Goal: Task Accomplishment & Management: Manage account settings

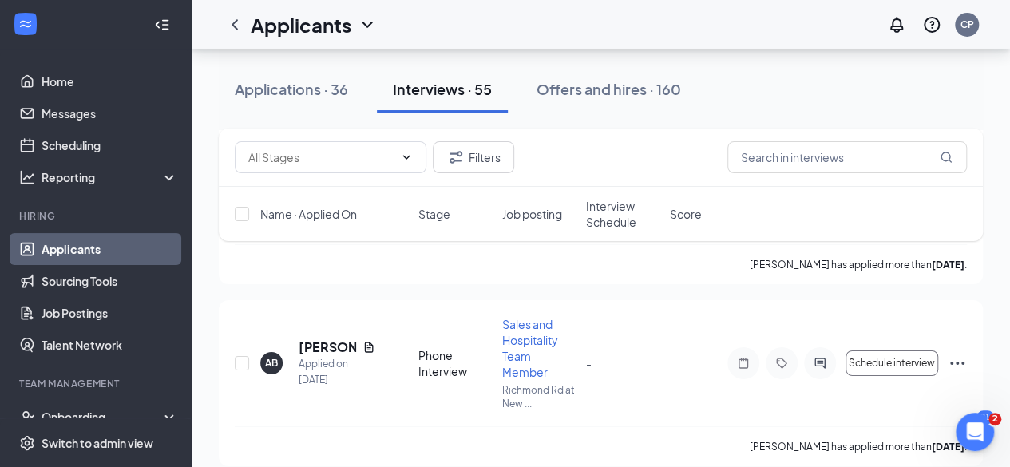
click at [620, 208] on span "Interview Schedule" at bounding box center [623, 214] width 74 height 32
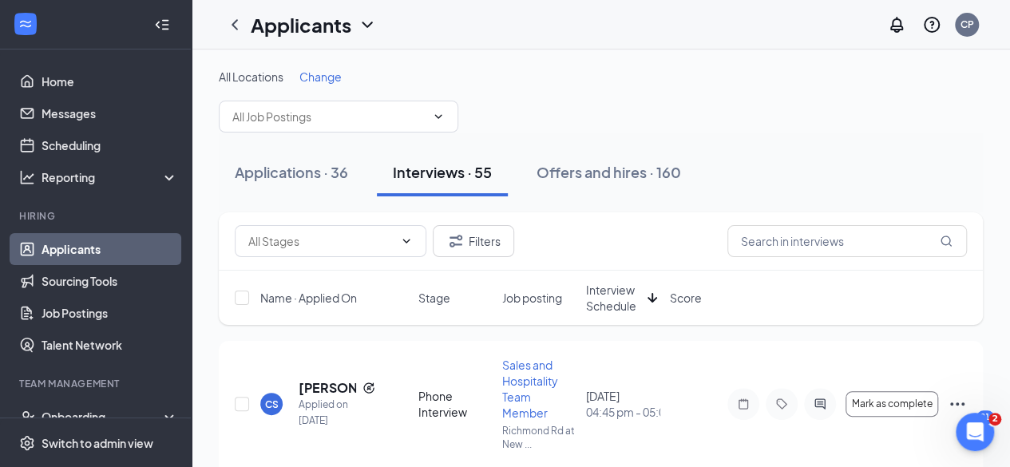
click at [620, 208] on div "Applications · 36 Interviews · 55 Offers and hires · 160" at bounding box center [601, 173] width 764 height 80
drag, startPoint x: 0, startPoint y: 0, endPoint x: 620, endPoint y: 208, distance: 654.1
click at [620, 208] on div "Applications · 36 Interviews · 55 Offers and hires · 160" at bounding box center [601, 173] width 764 height 80
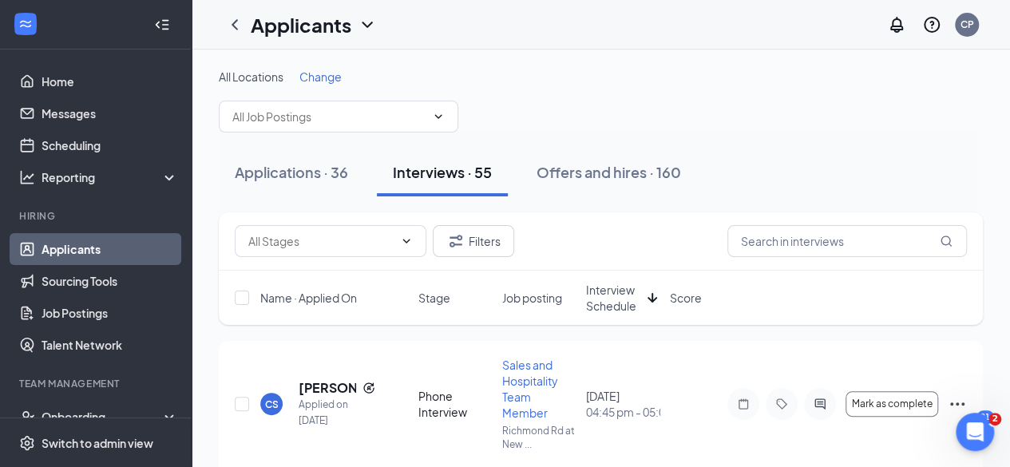
click at [620, 208] on div "Applications · 36 Interviews · 55 Offers and hires · 160" at bounding box center [601, 173] width 764 height 80
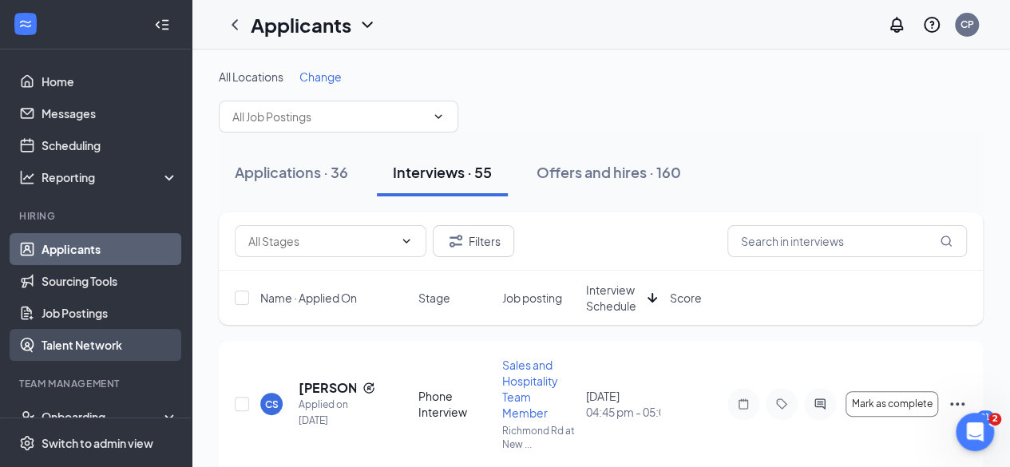
scroll to position [117, 0]
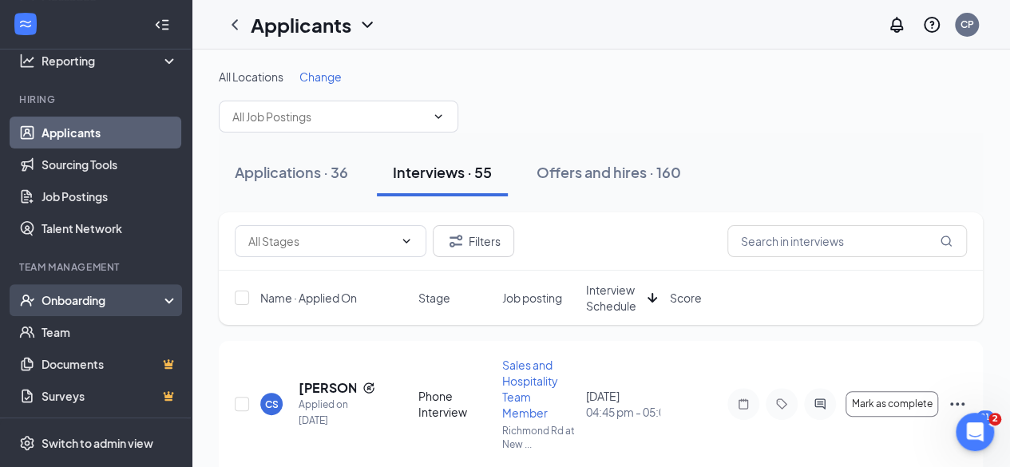
click at [102, 292] on div "Onboarding" at bounding box center [103, 300] width 123 height 16
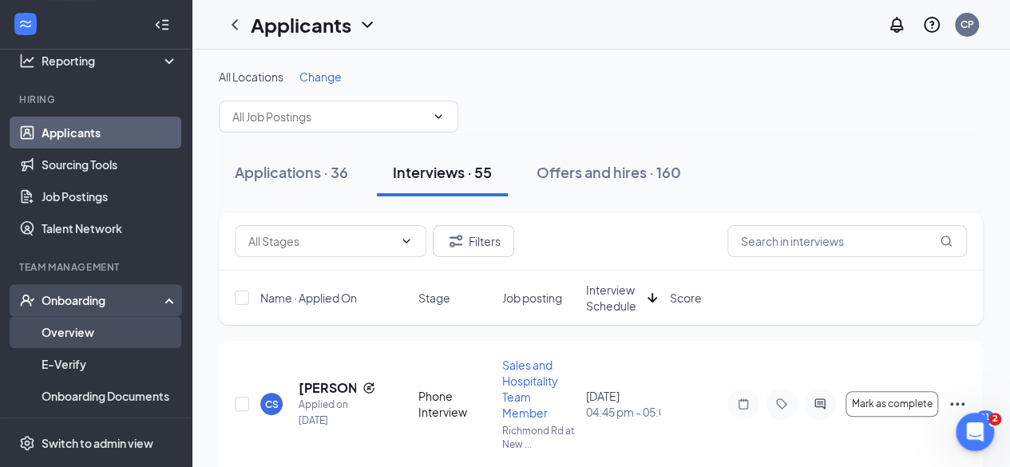
click at [71, 328] on link "Overview" at bounding box center [110, 332] width 137 height 32
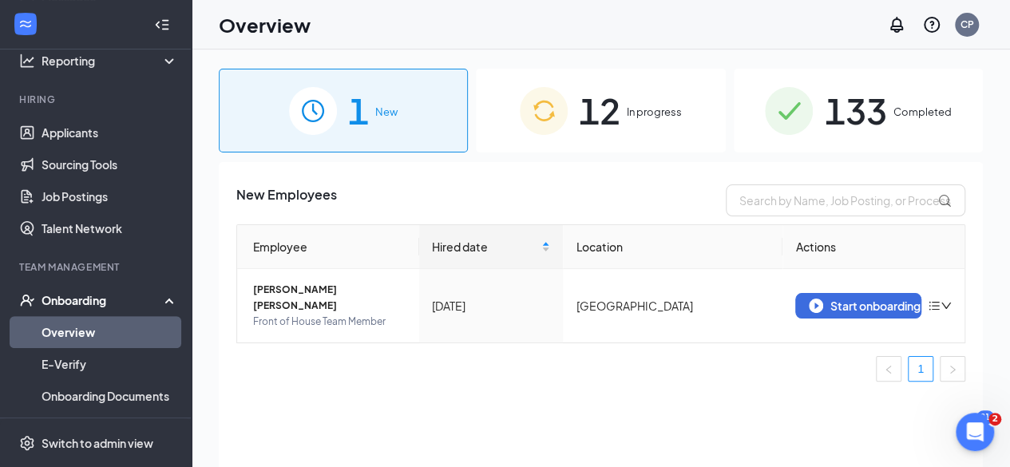
click at [649, 121] on div "12 In progress" at bounding box center [600, 111] width 249 height 84
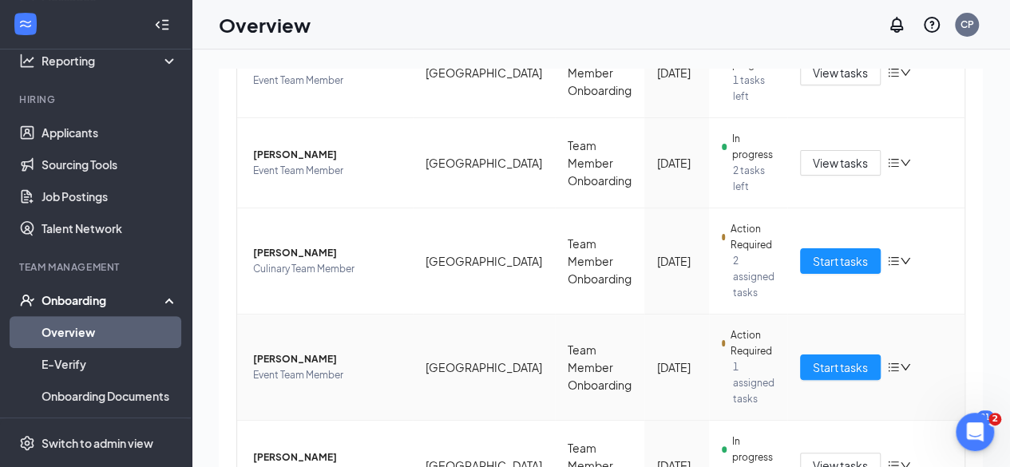
scroll to position [821, 0]
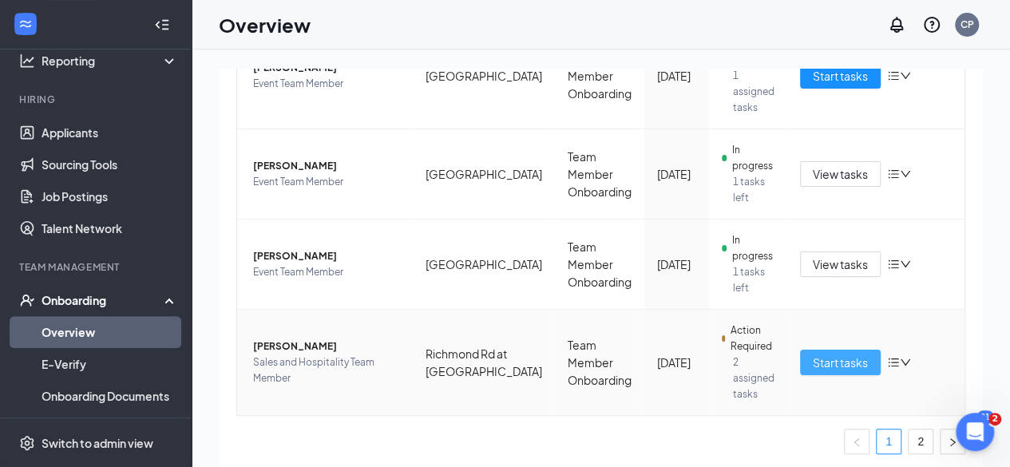
click at [829, 355] on span "Start tasks" at bounding box center [840, 363] width 55 height 18
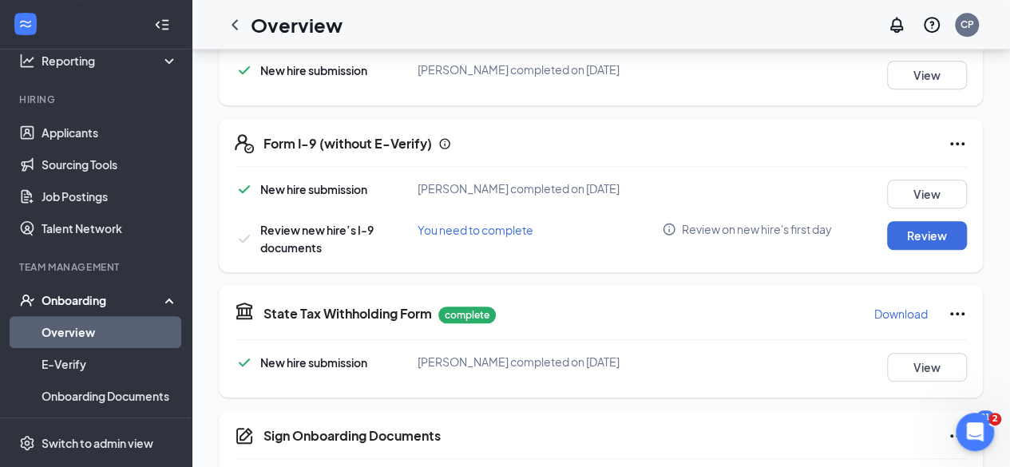
scroll to position [425, 0]
click at [939, 236] on button "Review" at bounding box center [927, 234] width 80 height 29
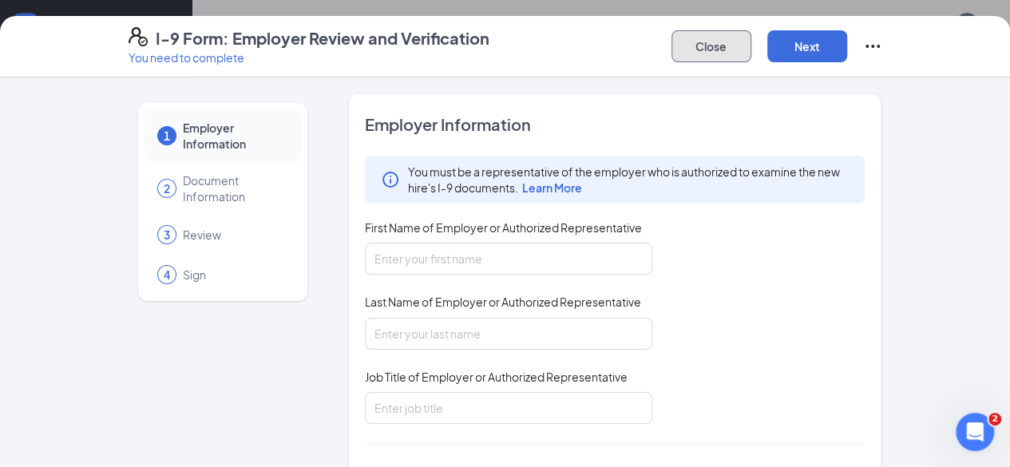
click at [751, 52] on button "Close" at bounding box center [711, 46] width 80 height 32
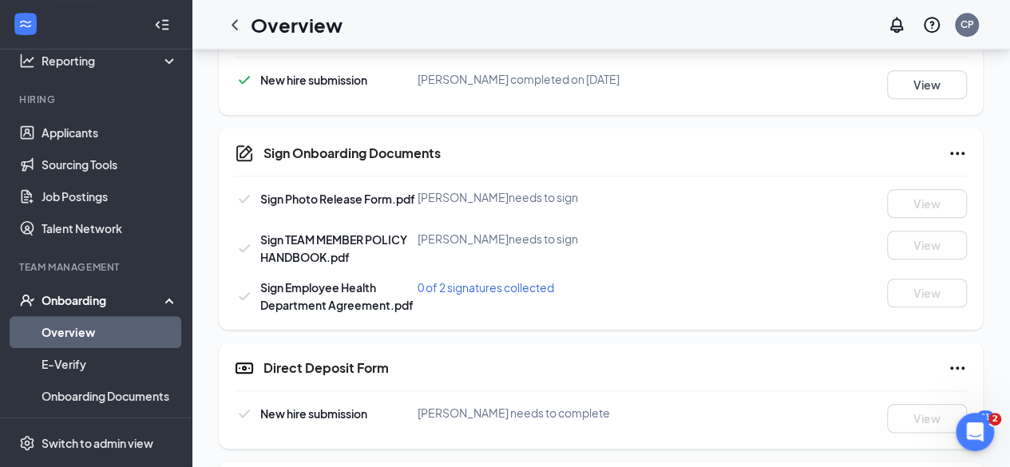
scroll to position [712, 0]
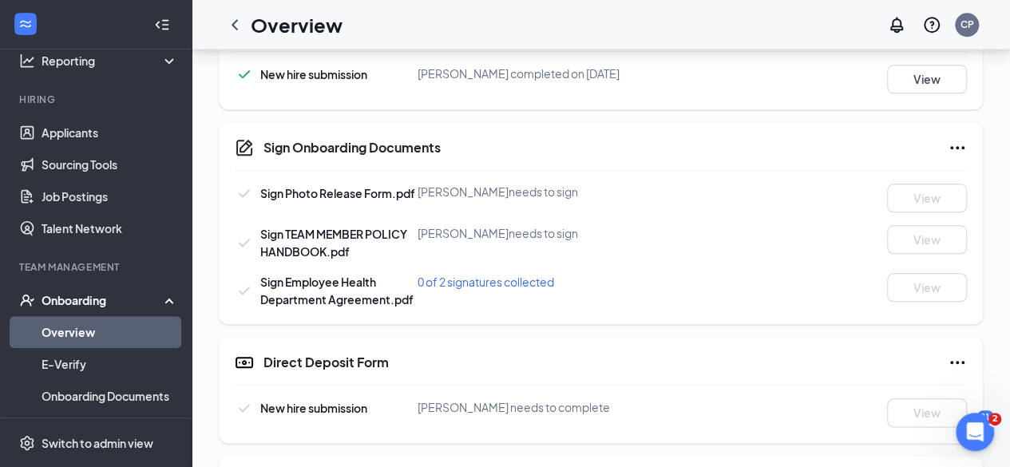
click at [576, 279] on div "0 of 2 signatures collected" at bounding box center [540, 282] width 244 height 18
click at [535, 277] on span "0 of 2 signatures collected" at bounding box center [486, 282] width 137 height 14
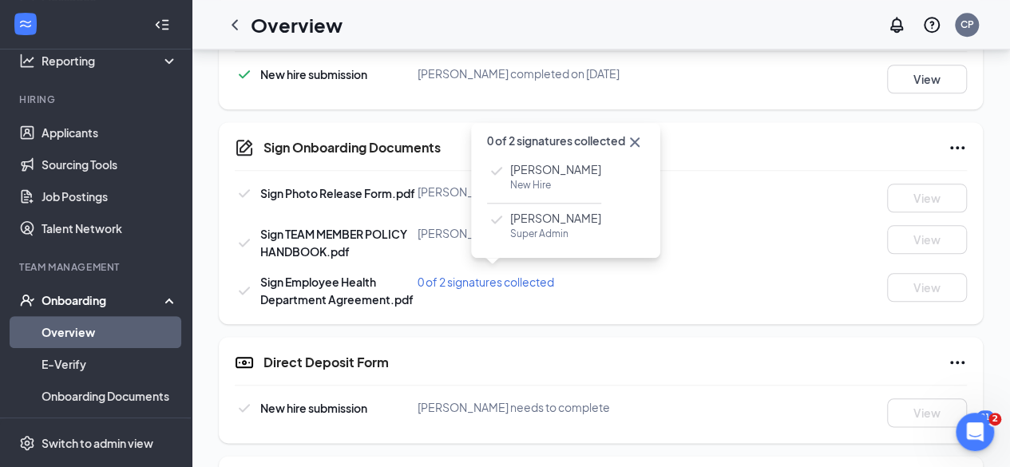
click at [639, 134] on icon "Cross" at bounding box center [634, 142] width 19 height 19
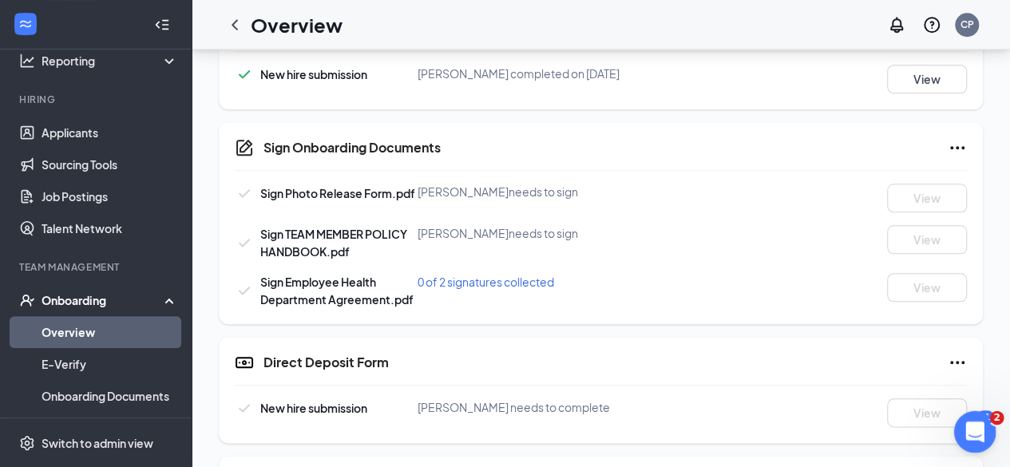
click at [968, 425] on icon "Open Intercom Messenger" at bounding box center [973, 430] width 26 height 26
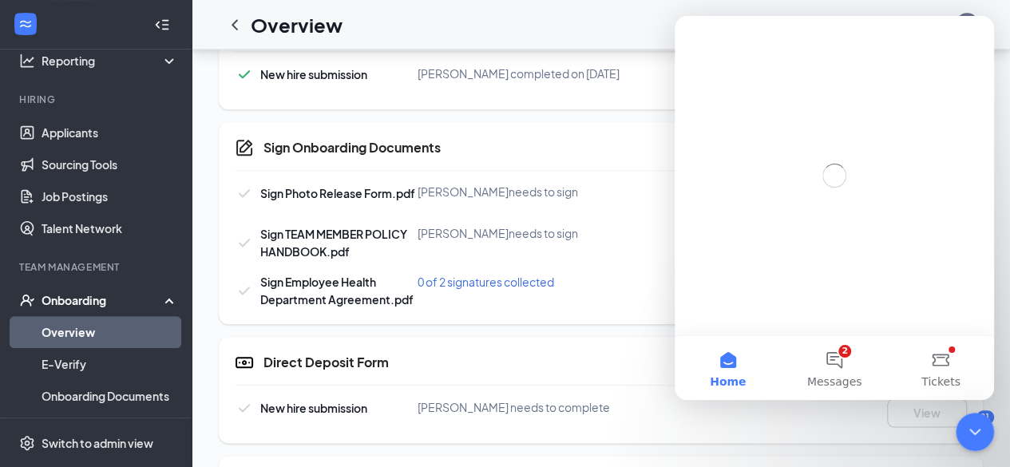
scroll to position [0, 0]
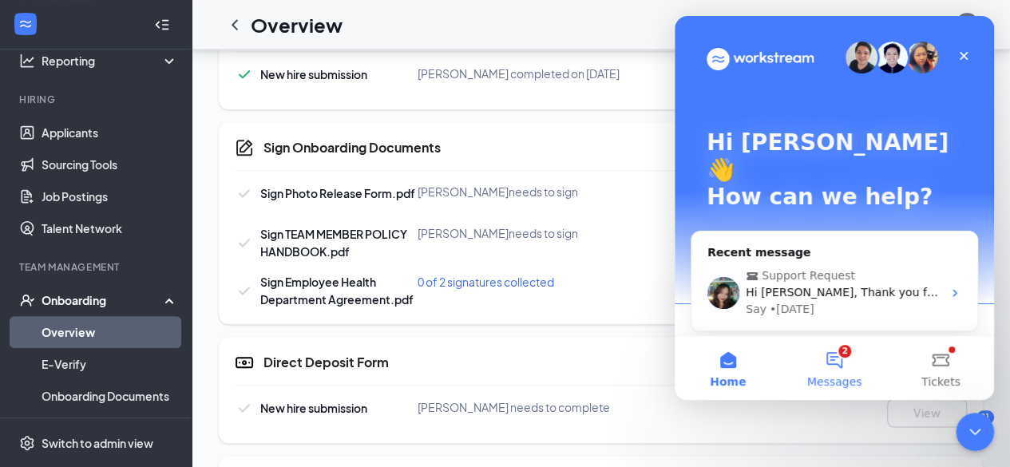
click at [811, 357] on button "2 Messages" at bounding box center [834, 368] width 106 height 64
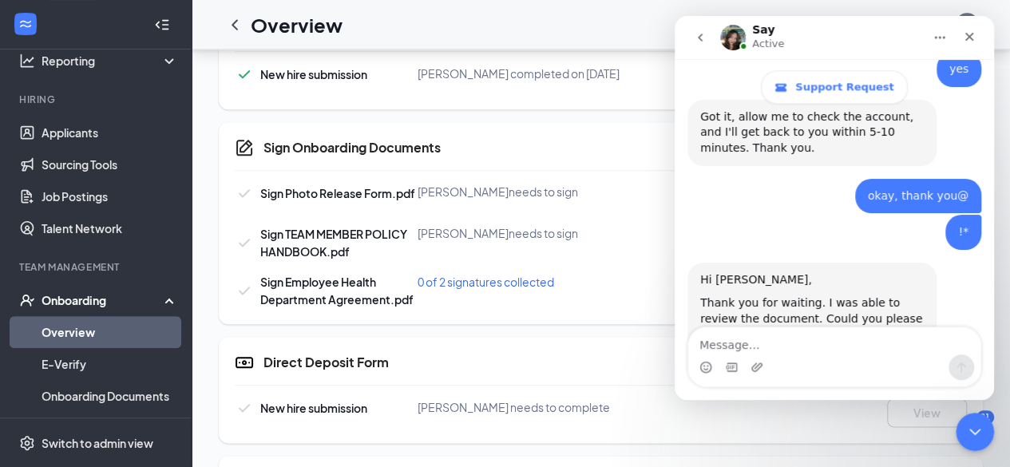
scroll to position [899, 0]
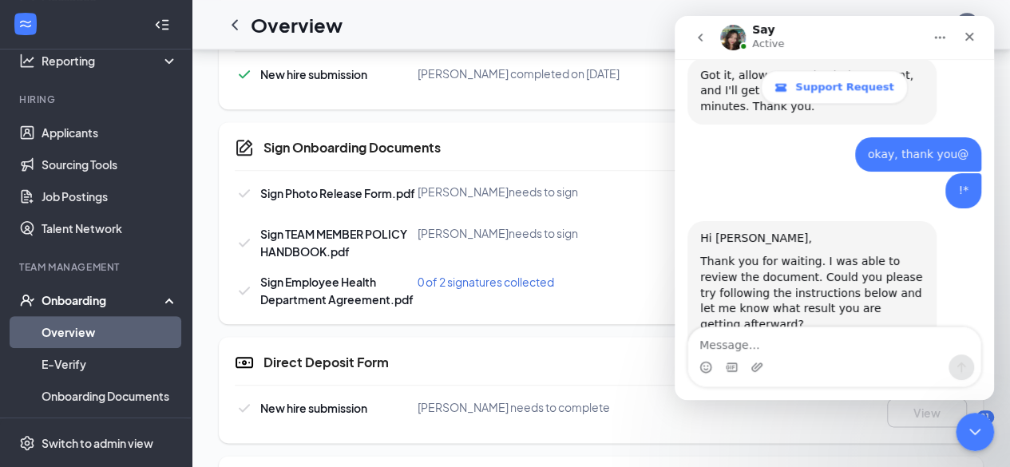
click at [737, 349] on link "Short clip" at bounding box center [726, 355] width 53 height 13
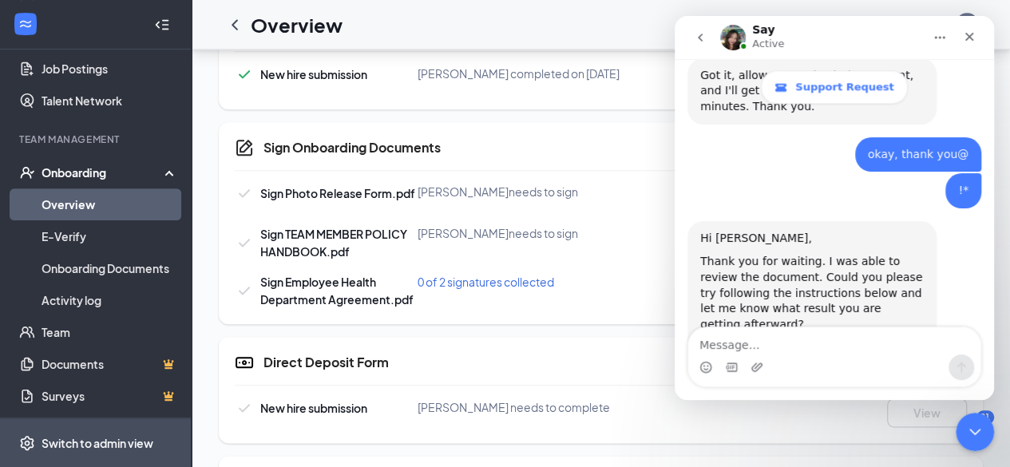
click at [113, 442] on div "Switch to admin view" at bounding box center [98, 443] width 112 height 16
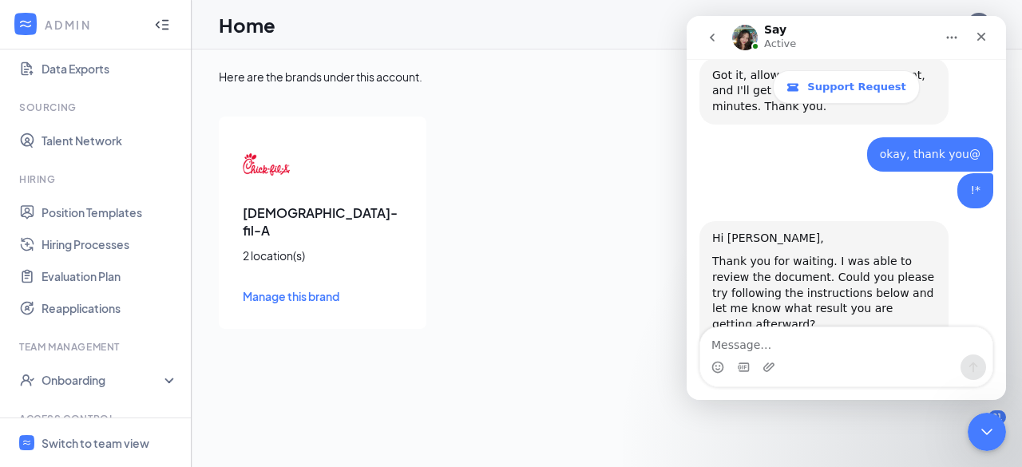
click at [704, 42] on button "go back" at bounding box center [712, 37] width 30 height 30
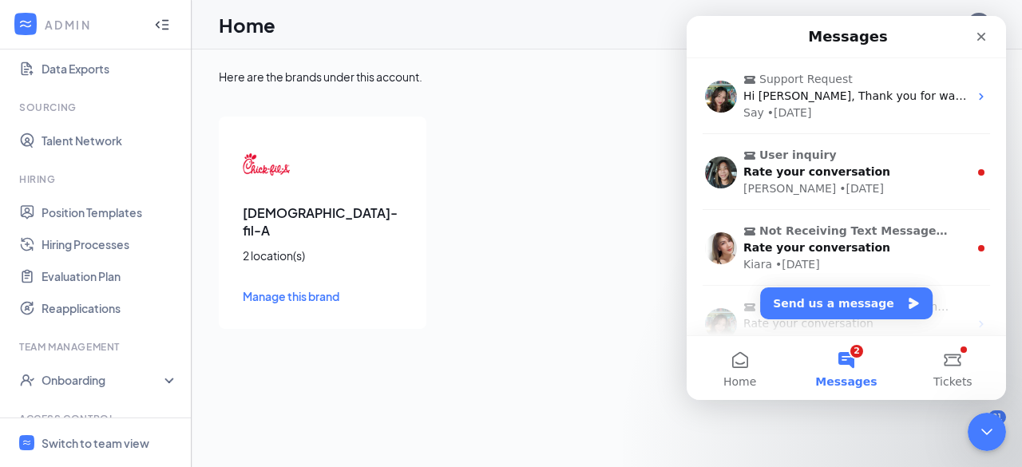
click at [549, 258] on div "Chick-fil-A 2 location(s) Manage this brand" at bounding box center [546, 223] width 655 height 212
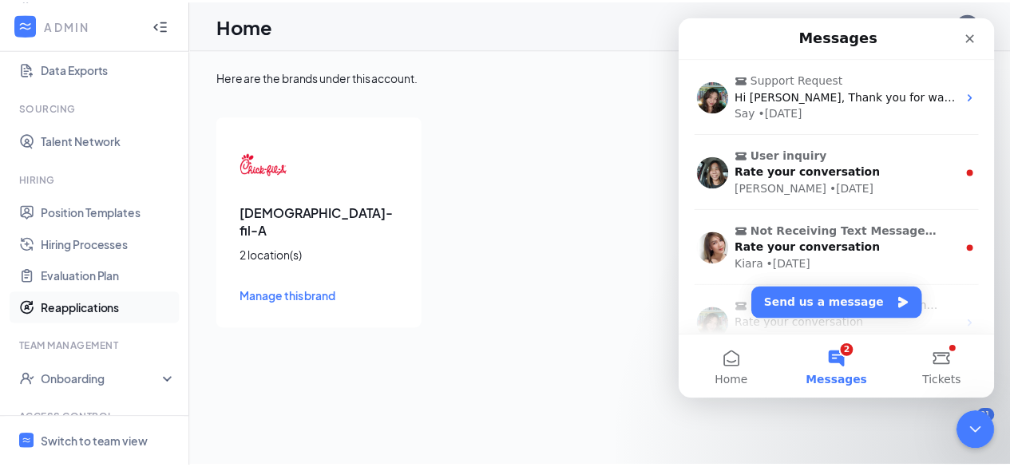
scroll to position [332, 0]
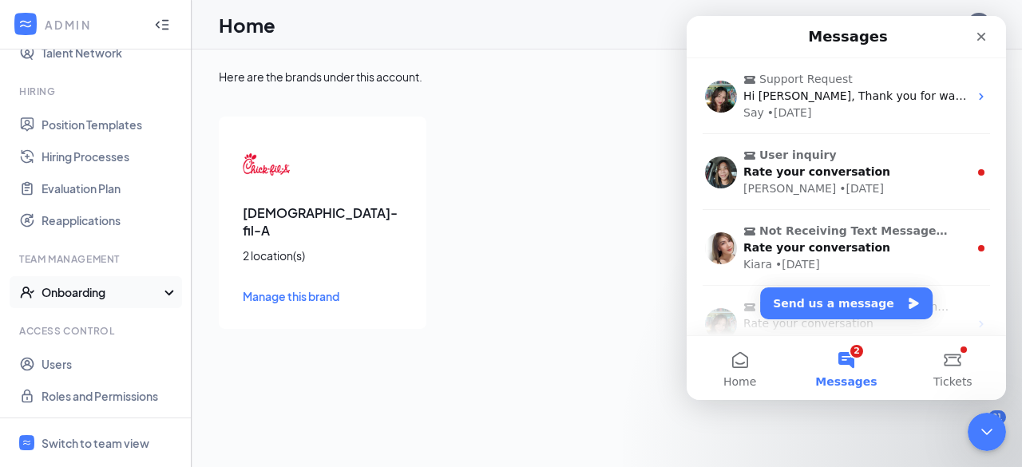
click at [141, 279] on div "Onboarding" at bounding box center [96, 292] width 192 height 32
click at [116, 324] on link "Onboarding Processes" at bounding box center [110, 324] width 137 height 32
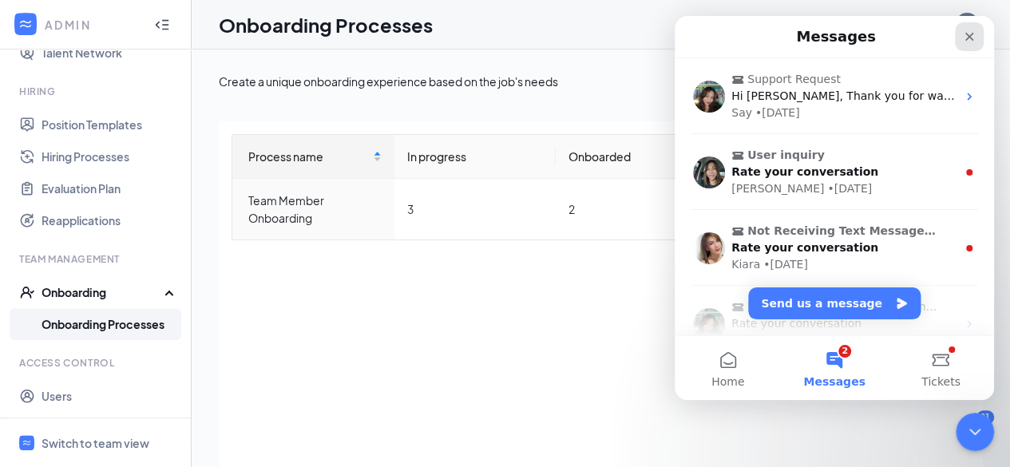
click at [972, 34] on icon "Close" at bounding box center [969, 37] width 9 height 9
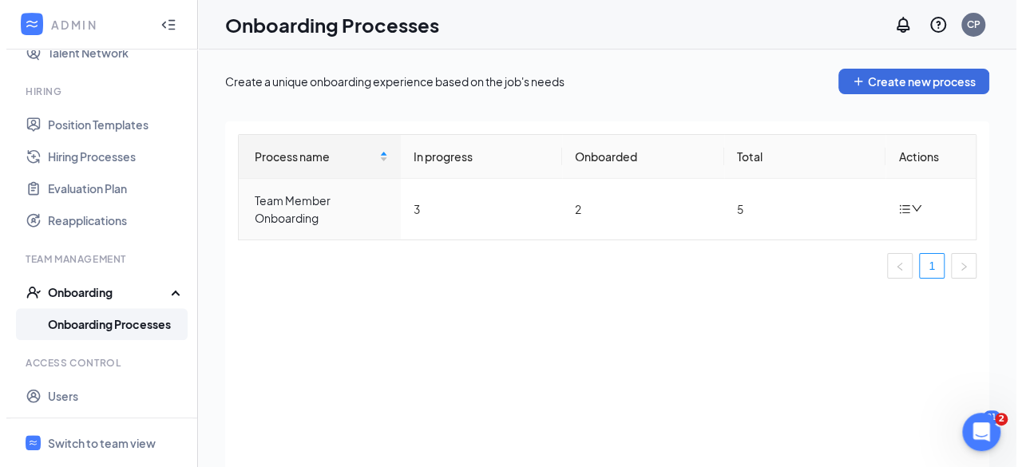
scroll to position [364, 0]
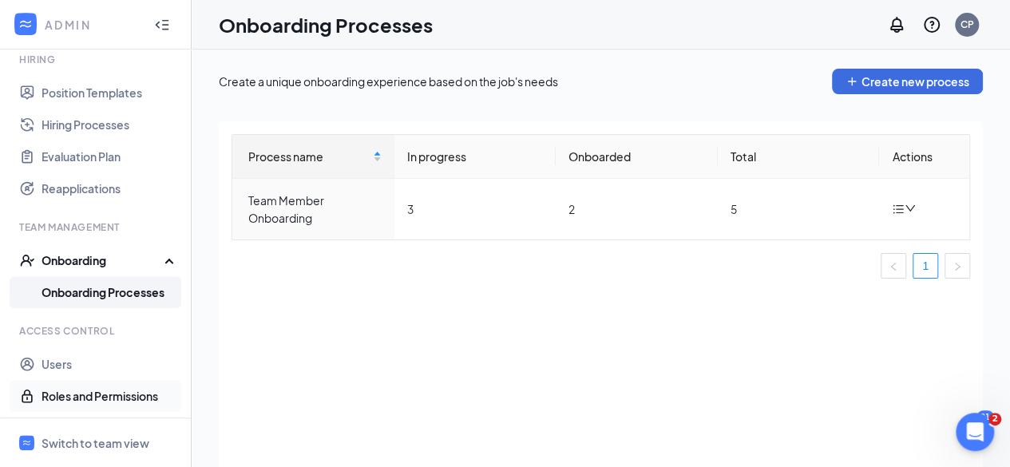
click at [69, 400] on link "Roles and Permissions" at bounding box center [110, 396] width 137 height 32
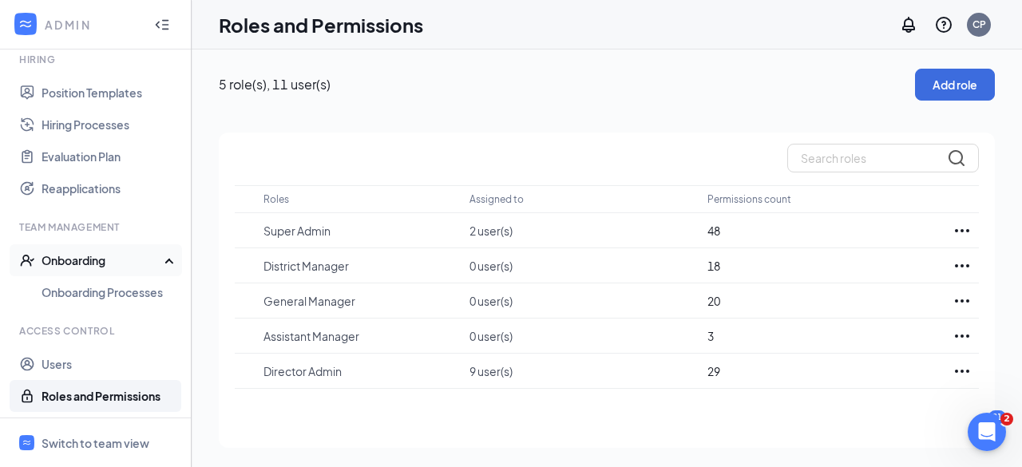
click at [112, 257] on div "Onboarding" at bounding box center [103, 260] width 123 height 16
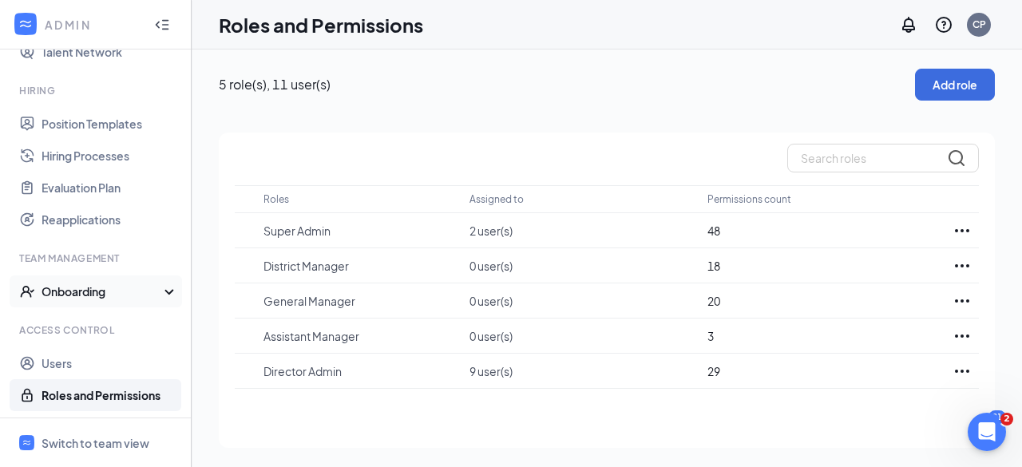
click at [112, 257] on li "Team Management Onboarding Onboarding Processes" at bounding box center [95, 279] width 191 height 56
click at [114, 291] on div "Onboarding" at bounding box center [103, 292] width 123 height 16
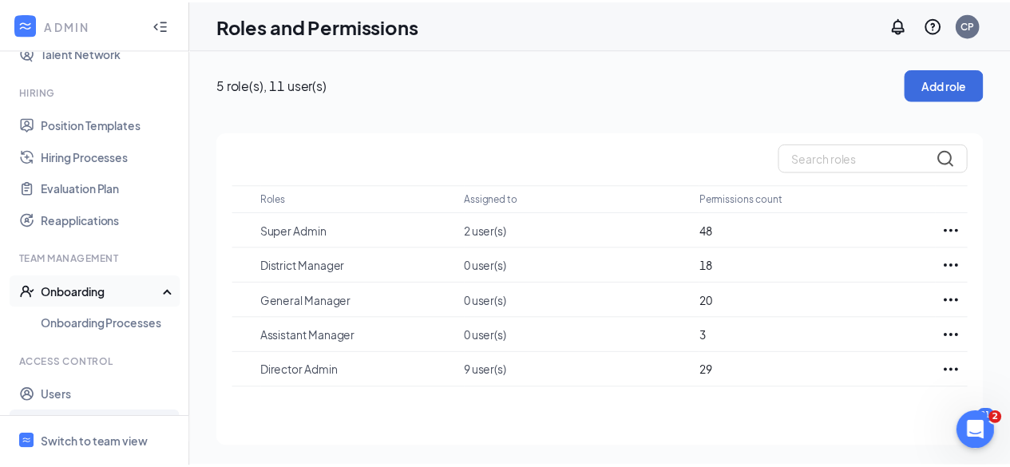
scroll to position [364, 0]
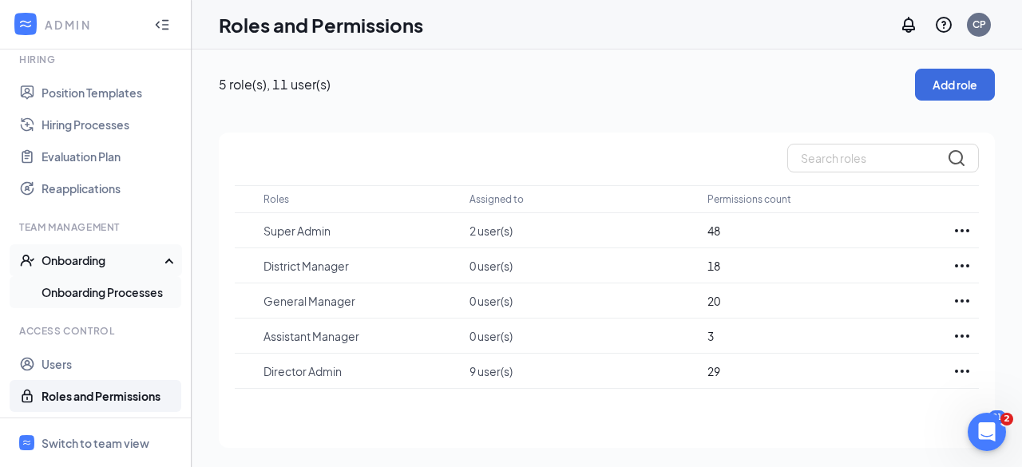
click at [113, 294] on link "Onboarding Processes" at bounding box center [110, 292] width 137 height 32
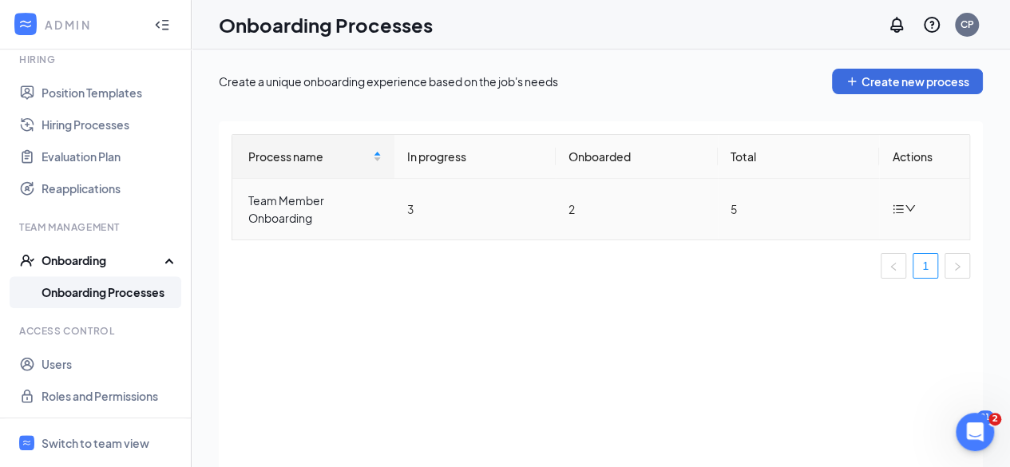
click at [897, 205] on icon "bars" at bounding box center [898, 209] width 10 height 9
click at [804, 251] on div "Edit process" at bounding box center [824, 245] width 172 height 19
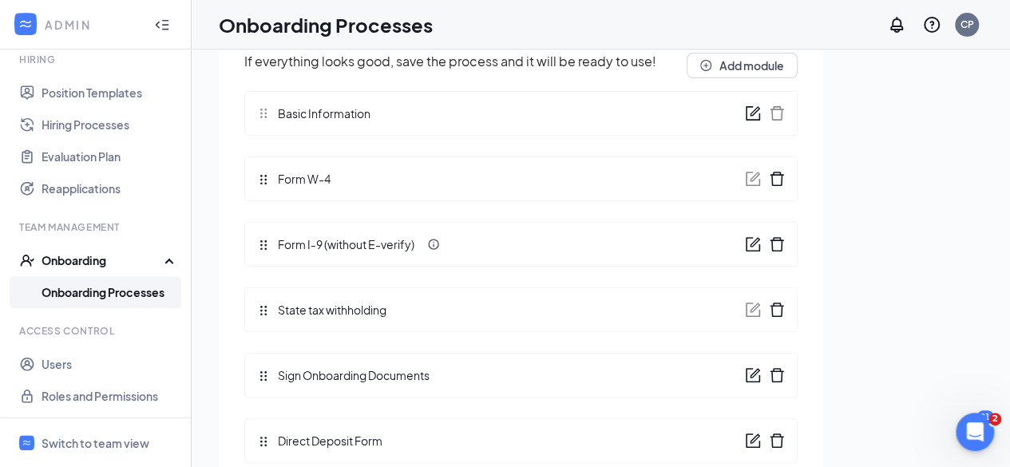
scroll to position [211, 0]
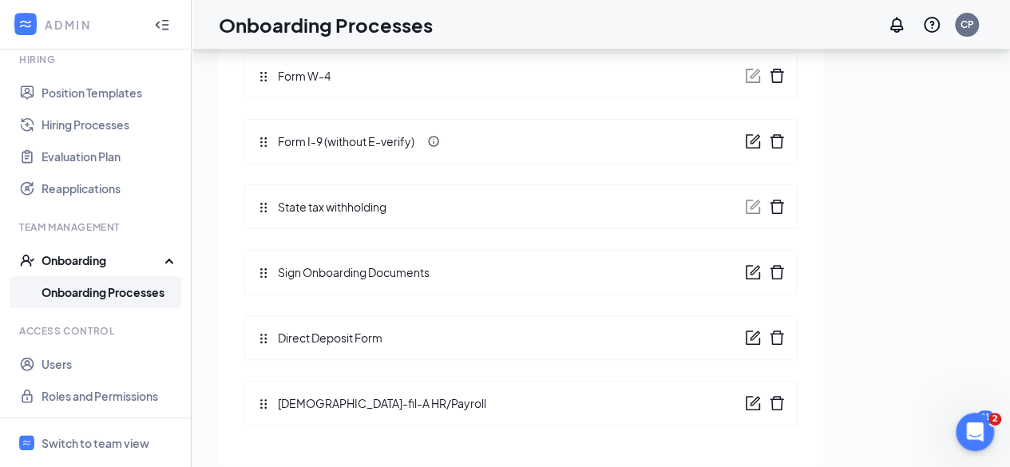
click at [745, 272] on icon "form" at bounding box center [753, 272] width 16 height 16
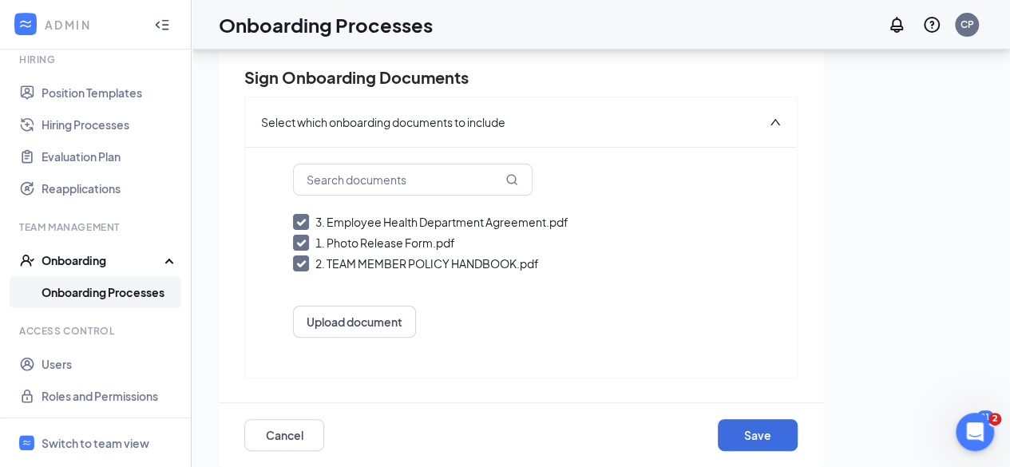
scroll to position [88, 0]
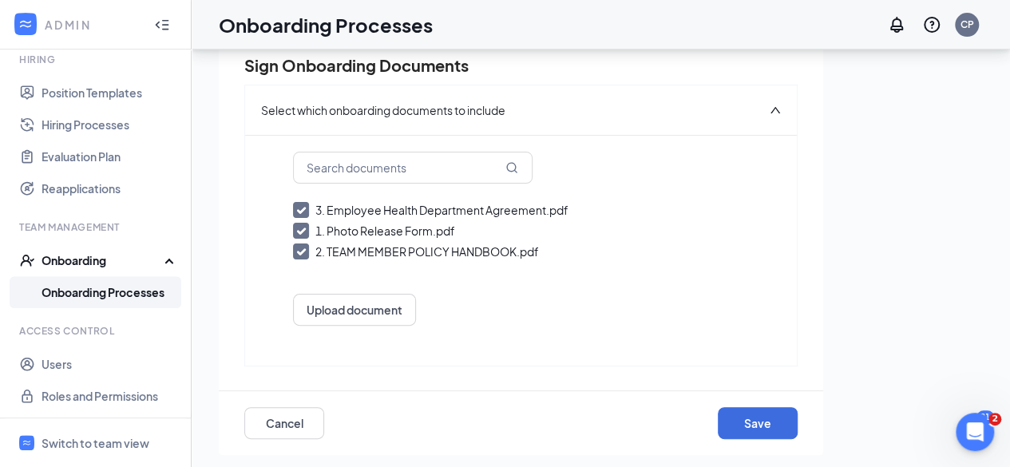
click at [754, 114] on div "Select which onboarding documents to include" at bounding box center [521, 109] width 552 height 49
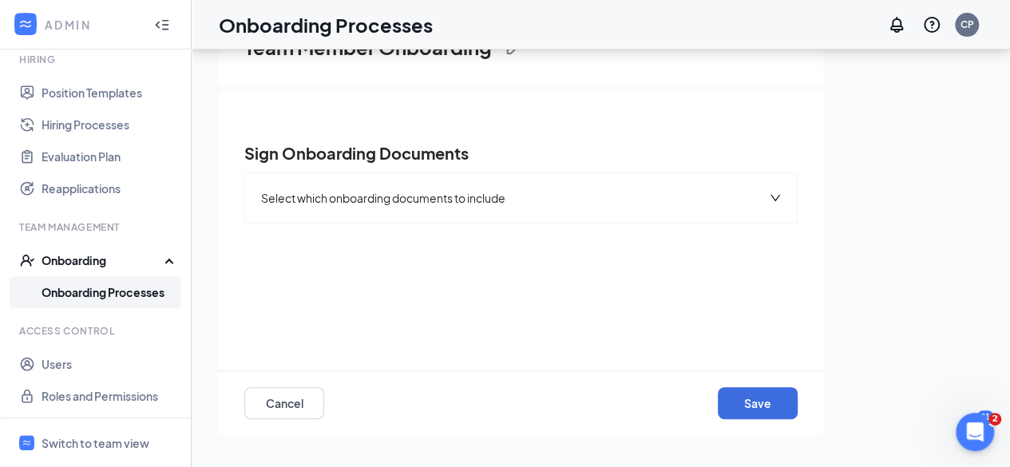
scroll to position [0, 0]
click at [746, 397] on button "Save" at bounding box center [758, 403] width 80 height 32
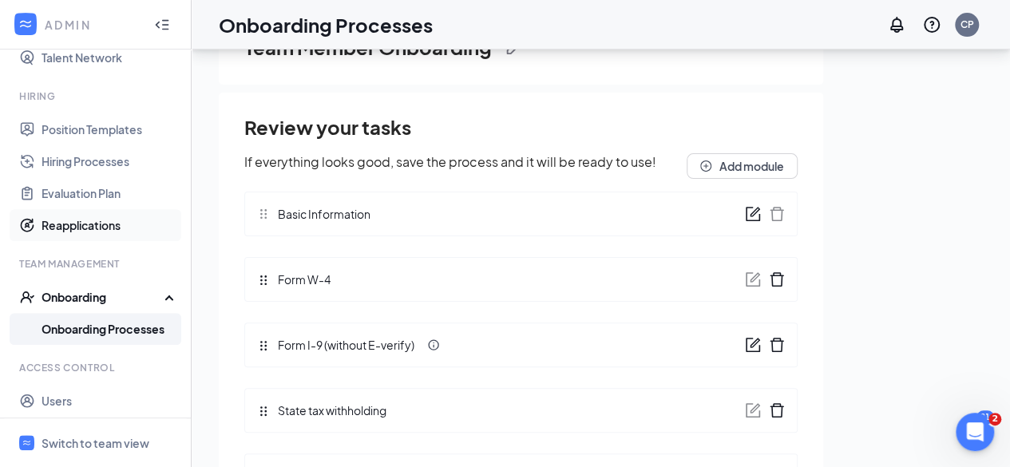
scroll to position [364, 0]
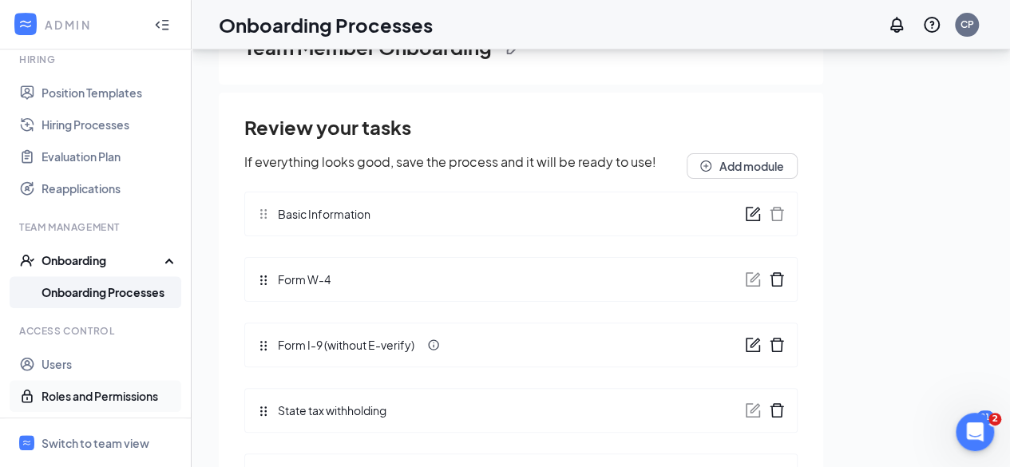
click at [83, 387] on link "Roles and Permissions" at bounding box center [110, 396] width 137 height 32
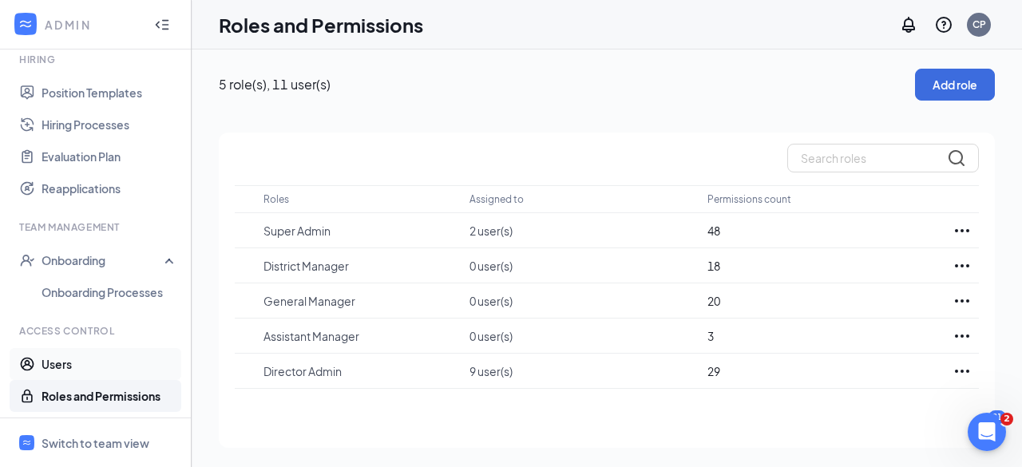
click at [50, 362] on link "Users" at bounding box center [110, 364] width 137 height 32
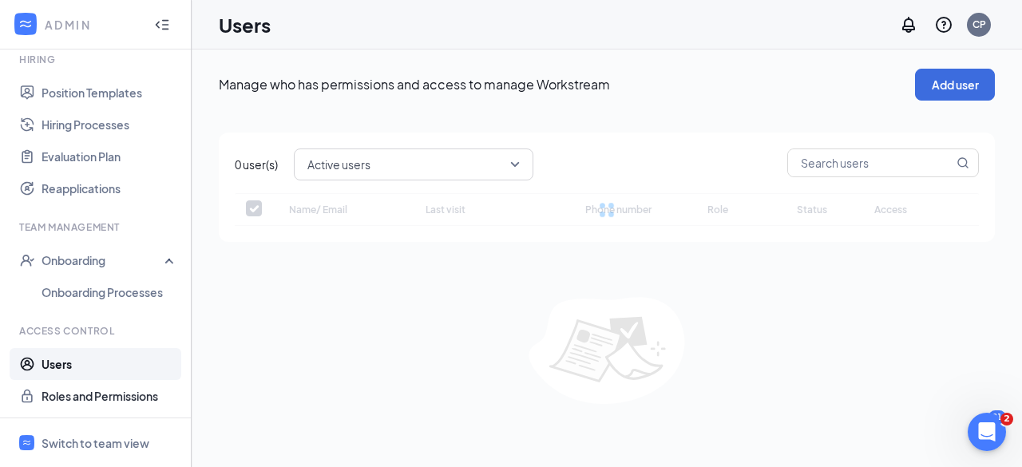
checkbox input "false"
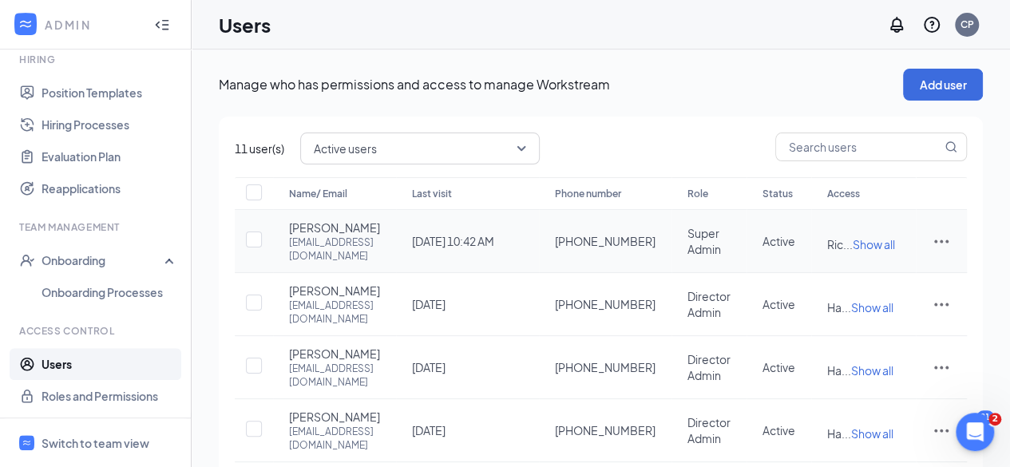
click at [933, 251] on icon "ActionsIcon" at bounding box center [941, 241] width 19 height 19
click at [669, 36] on div "Users CP" at bounding box center [601, 24] width 818 height 49
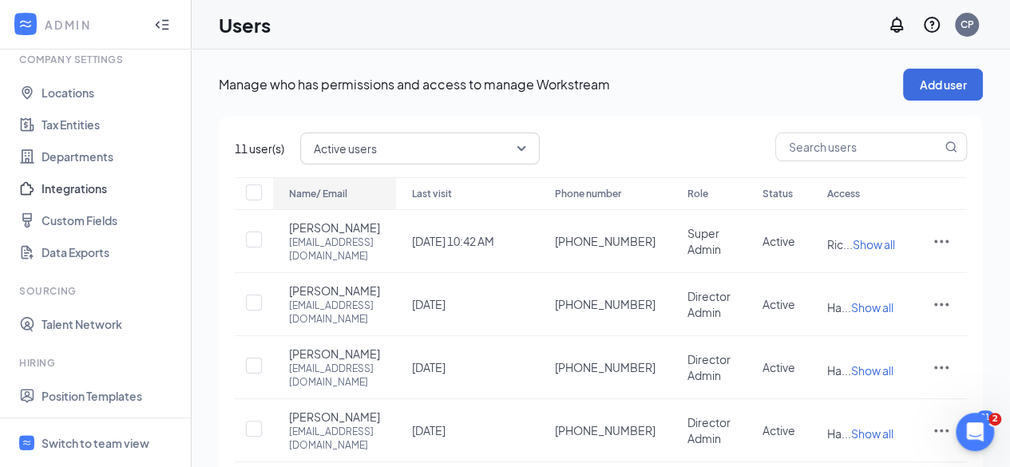
scroll to position [56, 0]
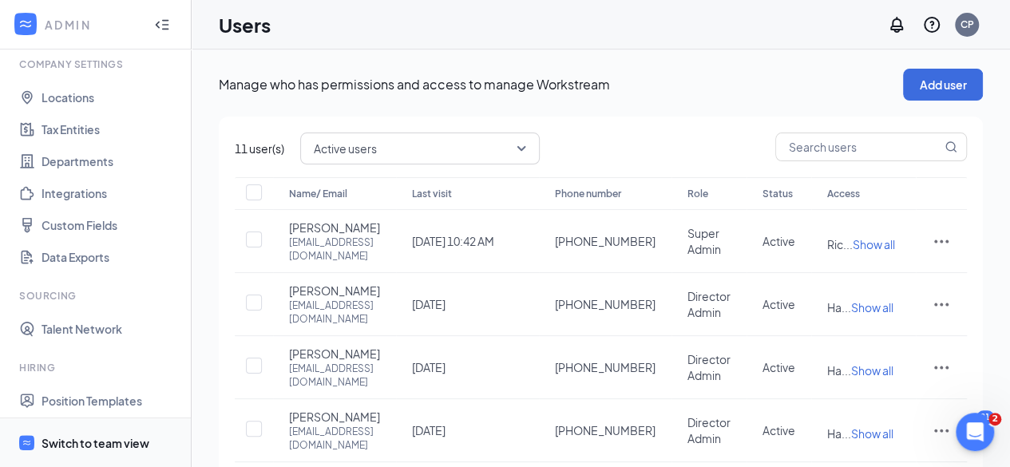
click at [96, 437] on div "Switch to team view" at bounding box center [96, 443] width 108 height 16
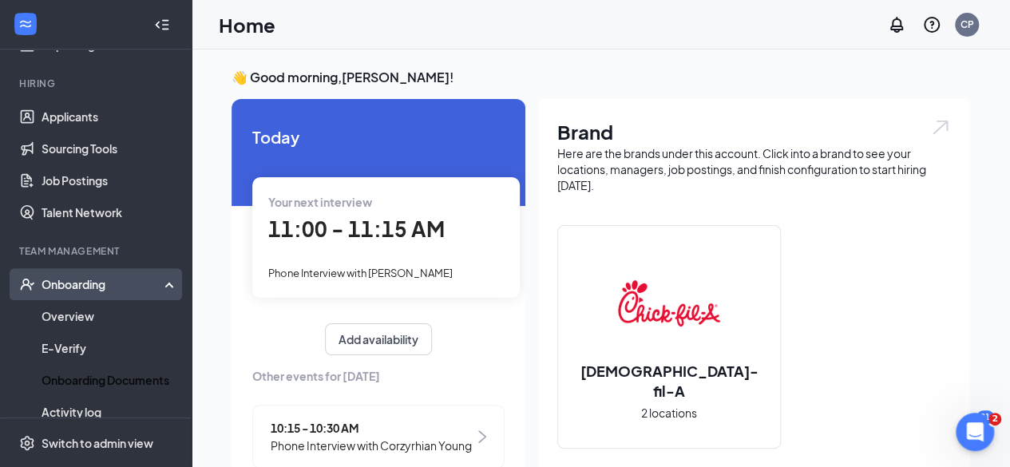
scroll to position [139, 0]
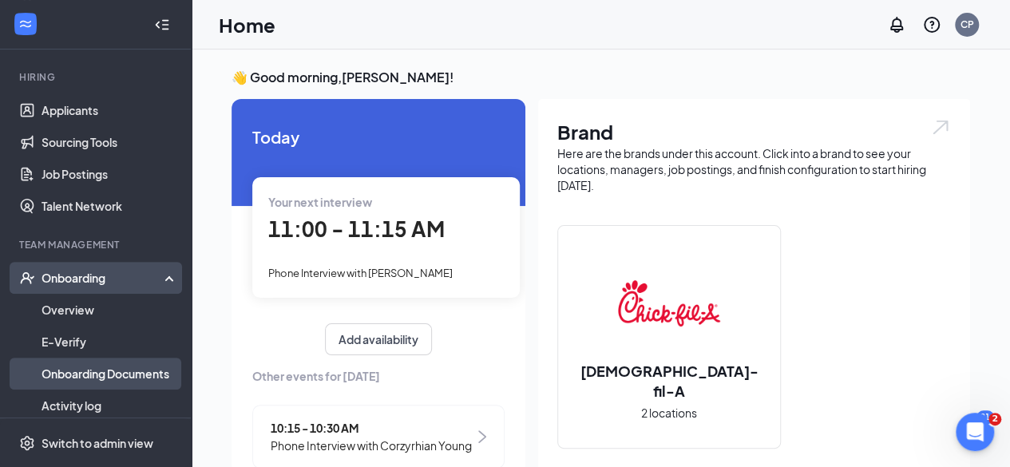
click at [118, 370] on link "Onboarding Documents" at bounding box center [110, 374] width 137 height 32
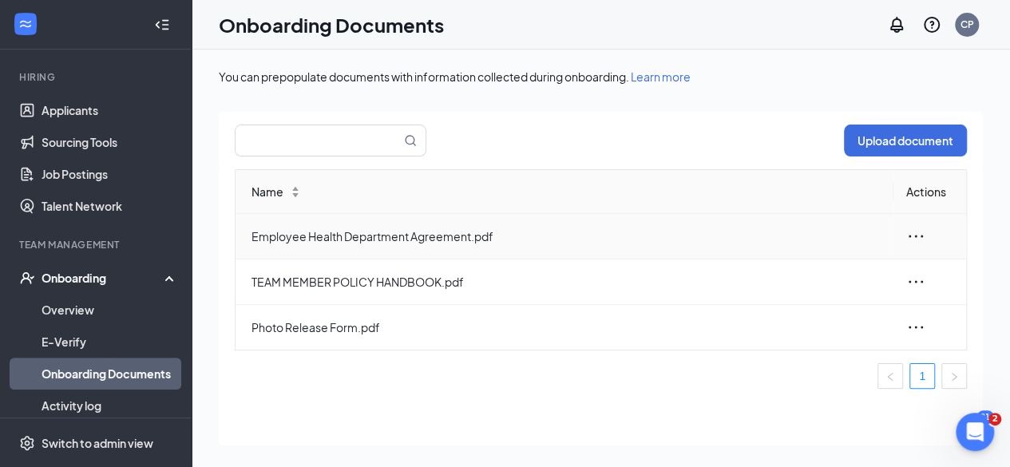
click at [915, 231] on icon "ellipsis" at bounding box center [915, 236] width 19 height 19
click at [798, 293] on li "Edit" at bounding box center [829, 307] width 192 height 35
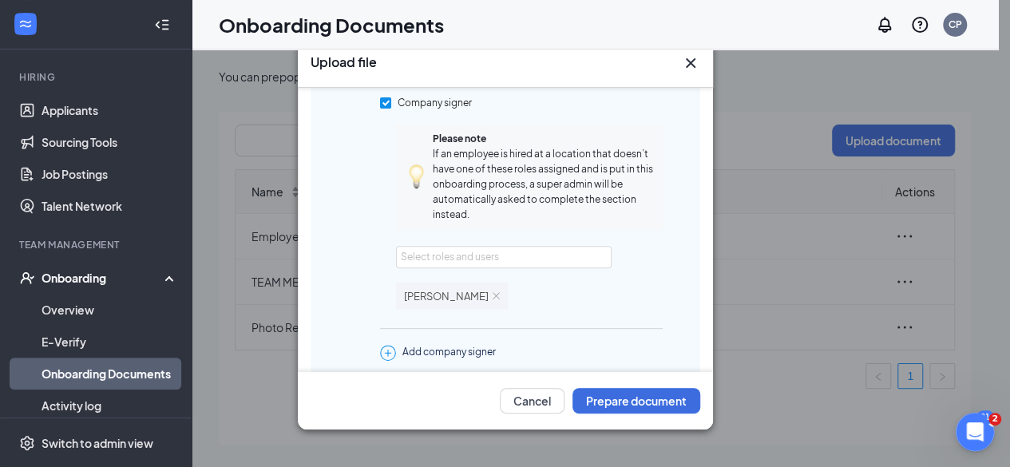
scroll to position [268, 0]
click at [492, 255] on div "Select roles and users" at bounding box center [499, 254] width 197 height 16
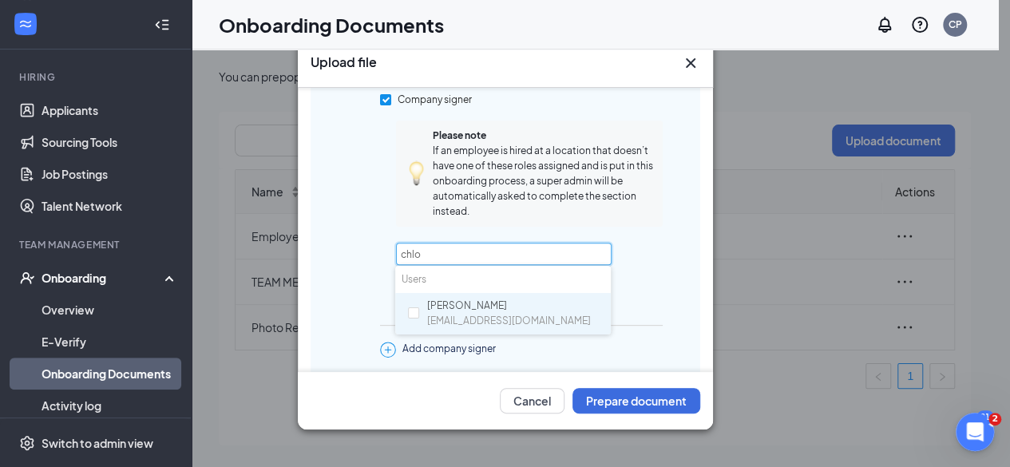
type input "chloe"
click at [418, 315] on input "checkbox" at bounding box center [413, 312] width 11 height 11
checkbox input "true"
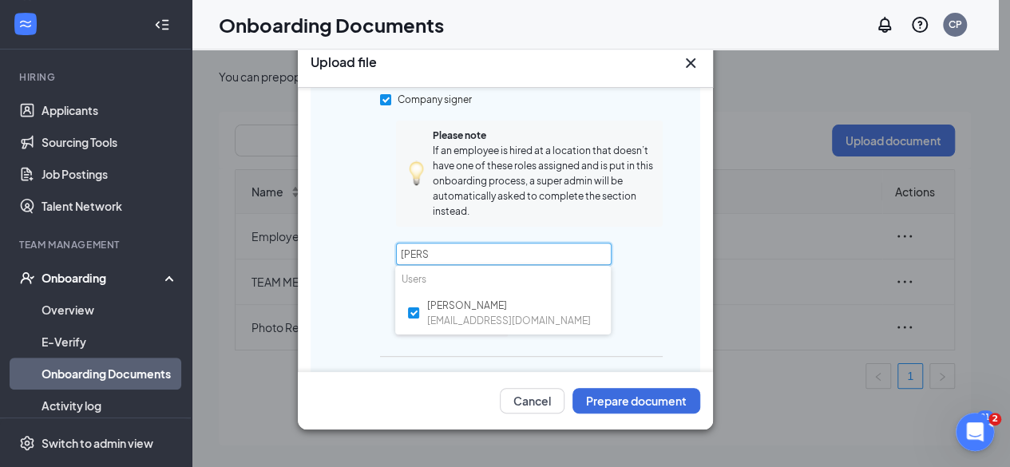
type input "chloe"
click at [639, 246] on div "Please note If an employee is hired at a location that doesn’t have one of thes…" at bounding box center [529, 243] width 267 height 244
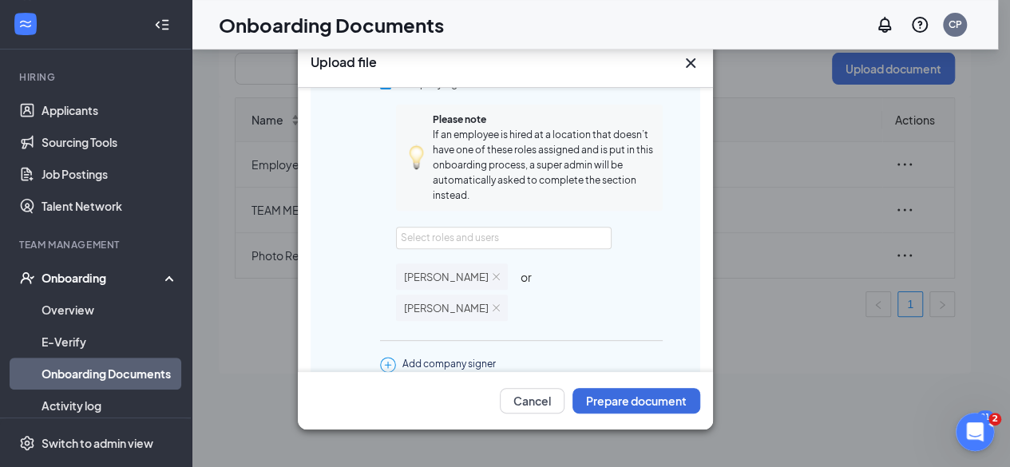
scroll to position [275, 0]
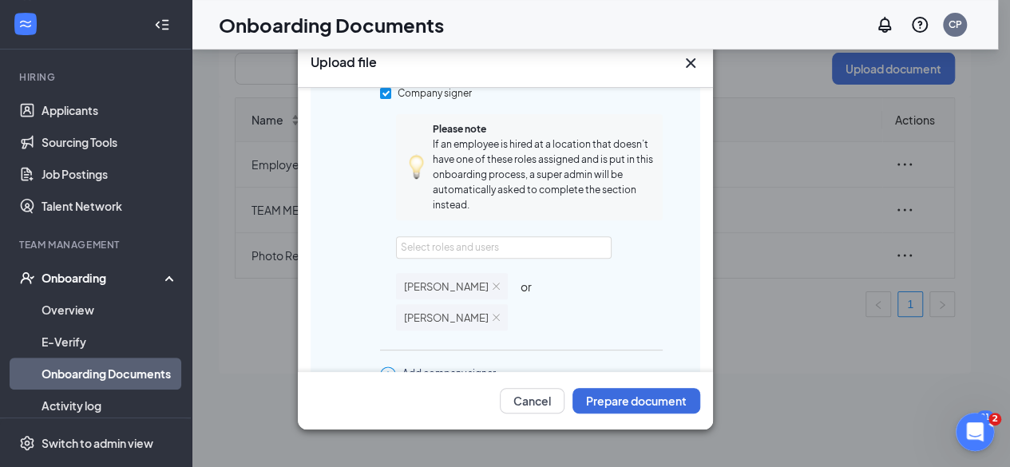
click at [848, 239] on div "Upload file Upload document Employee_Health_Department_Agreement.pdf Document n…" at bounding box center [505, 233] width 1010 height 467
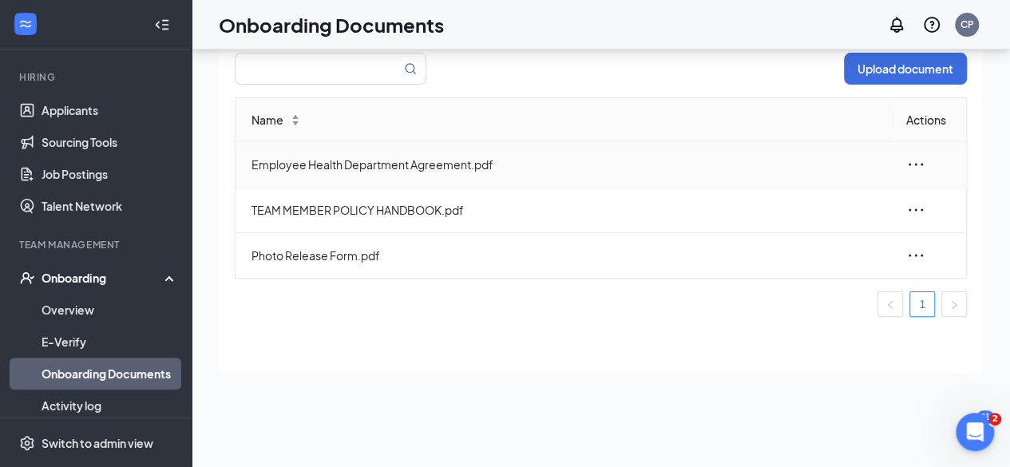
click at [921, 167] on icon "ellipsis" at bounding box center [915, 164] width 19 height 19
click at [794, 236] on div "Edit" at bounding box center [828, 235] width 172 height 19
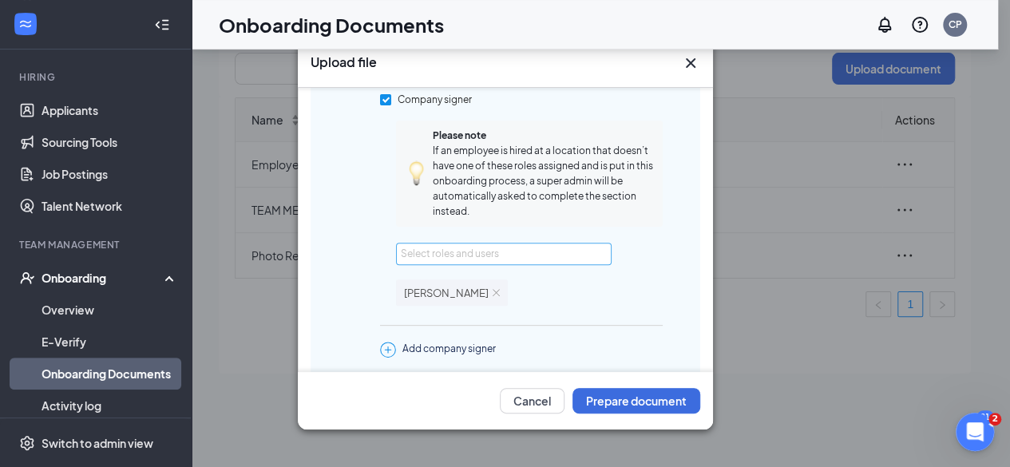
scroll to position [269, 0]
click at [501, 250] on div "Select roles and users" at bounding box center [499, 253] width 197 height 16
type input "chloe"
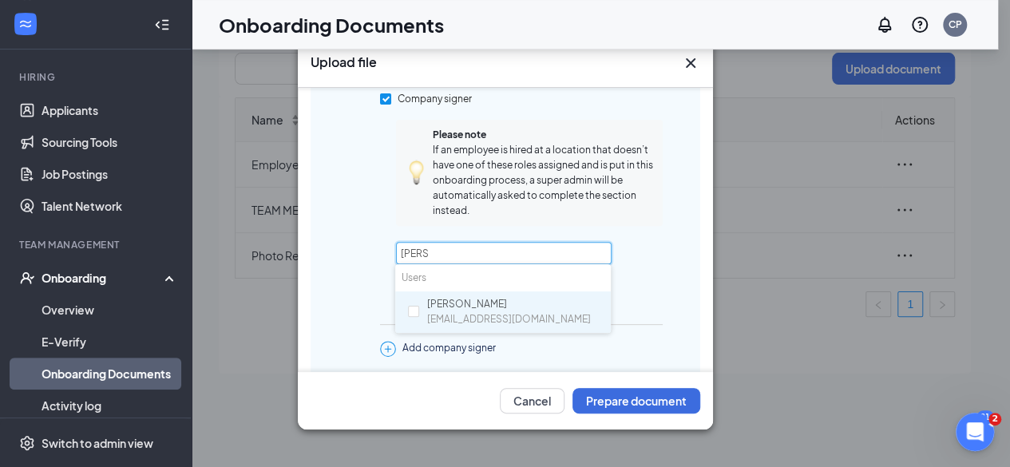
click at [434, 311] on div "Chloe Phelps chloephelps001@gmail.com" at bounding box center [509, 312] width 164 height 30
click at [609, 303] on div "Chloe Phelps chloephelps001@gmail.com" at bounding box center [503, 312] width 216 height 42
checkbox input "false"
type input "chloe"
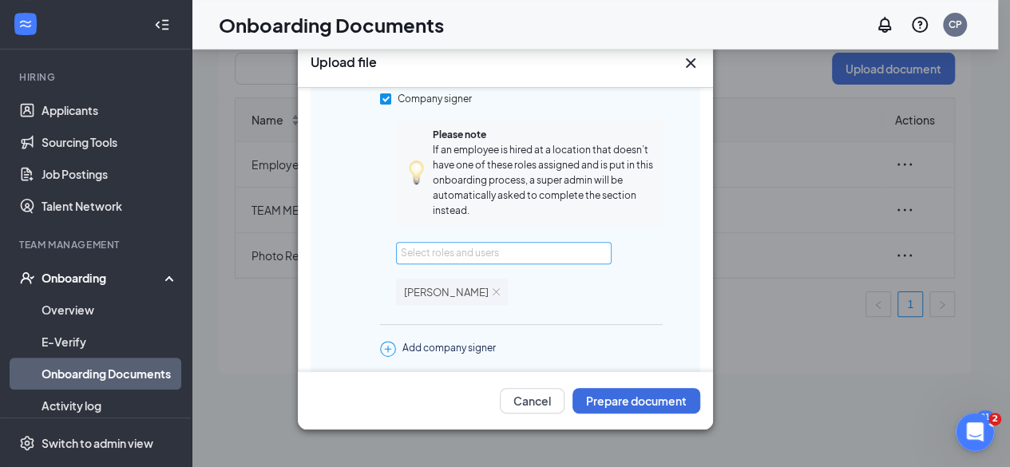
click at [473, 260] on div "Select roles and users" at bounding box center [503, 253] width 204 height 21
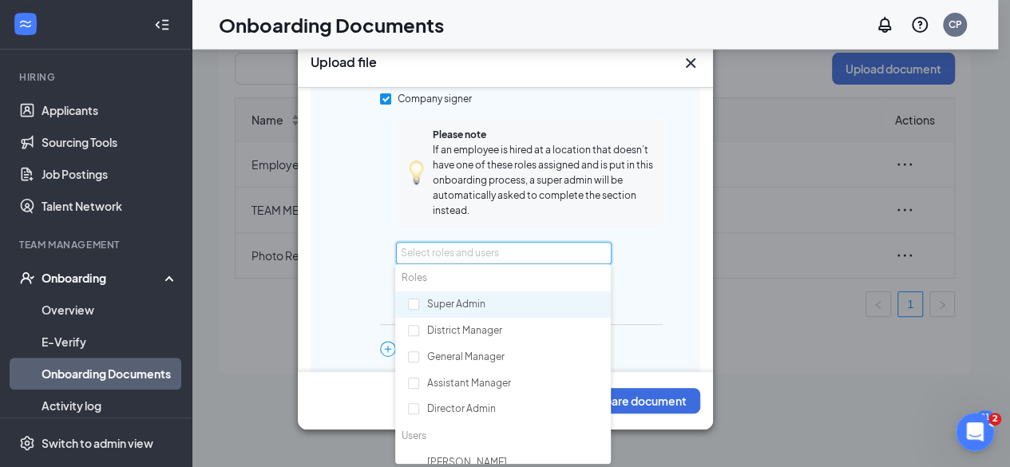
click at [461, 304] on div "Super Admin" at bounding box center [503, 304] width 216 height 27
checkbox input "true"
click at [528, 247] on div "Select roles and users" at bounding box center [499, 253] width 197 height 16
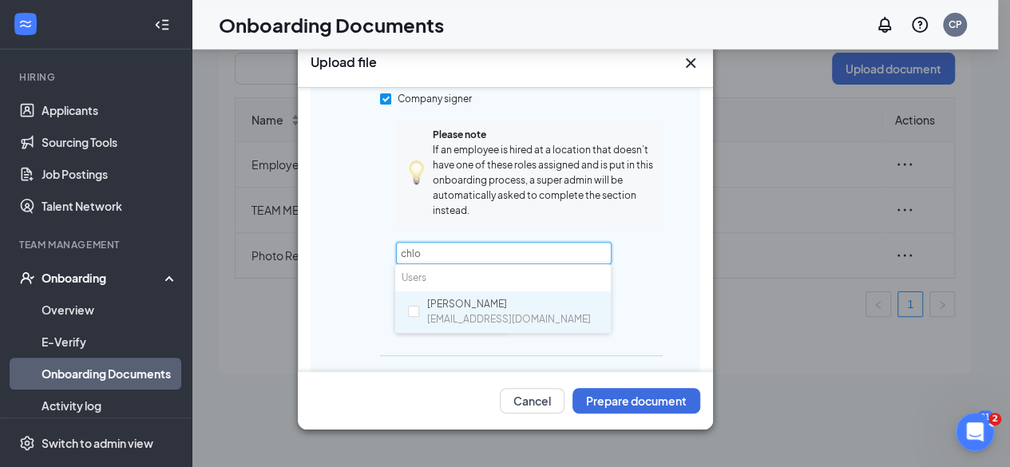
type input "chloe"
click at [433, 312] on span "chloephelps001@gmail.com" at bounding box center [509, 319] width 164 height 15
checkbox input "true"
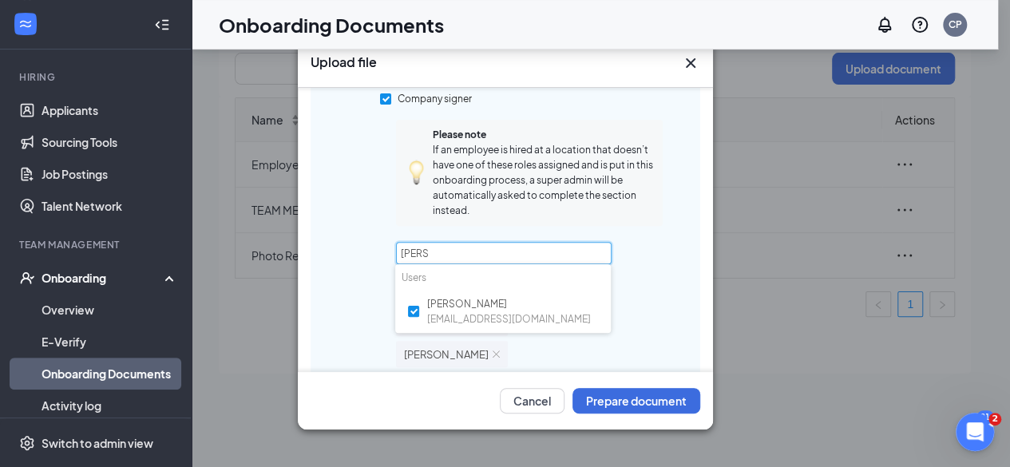
type input "chloe"
click at [628, 307] on div "Super Admin or Jacqualyn Hyatt or Chloe Phelps" at bounding box center [529, 320] width 267 height 93
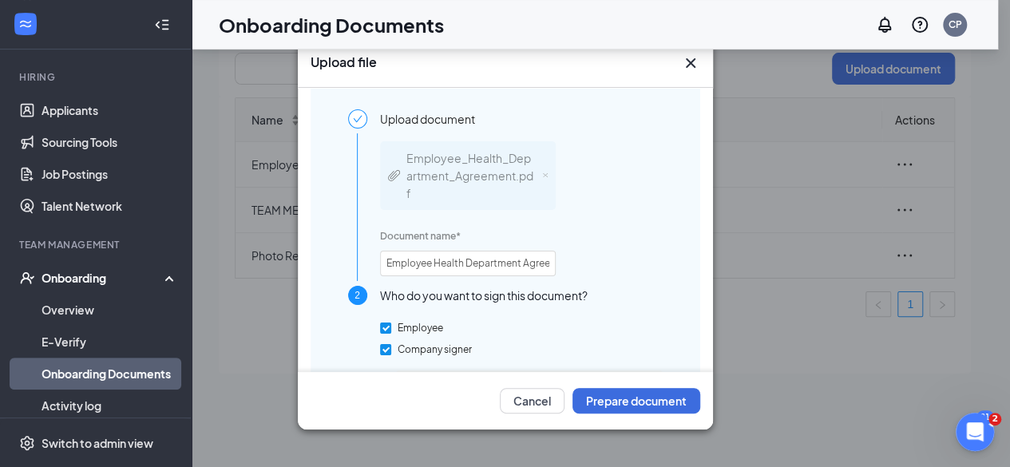
scroll to position [0, 0]
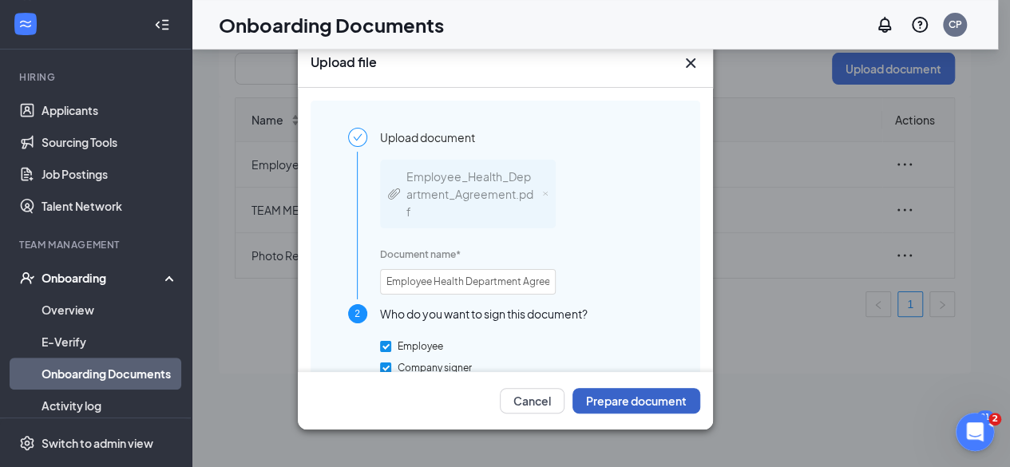
click at [655, 408] on button "Prepare document" at bounding box center [636, 401] width 128 height 26
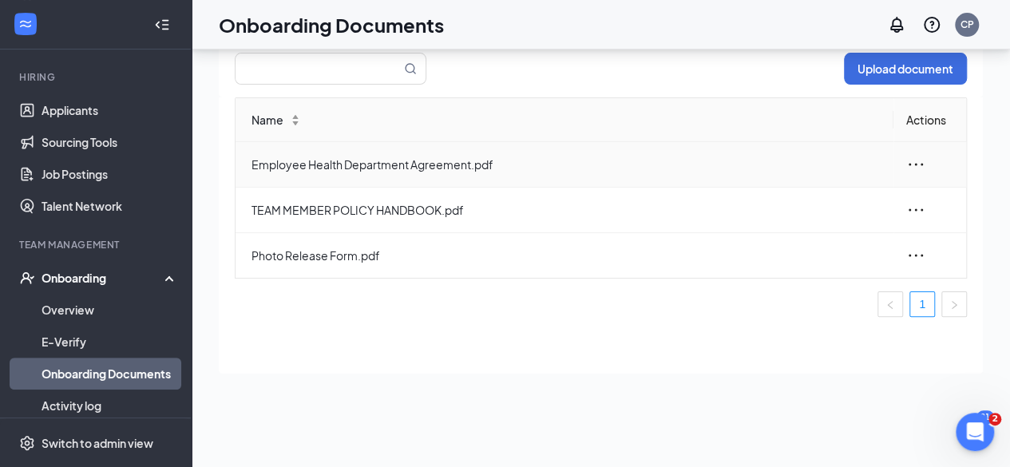
click at [917, 168] on icon "ellipsis" at bounding box center [915, 164] width 19 height 19
click at [805, 246] on li "Edit" at bounding box center [829, 235] width 192 height 35
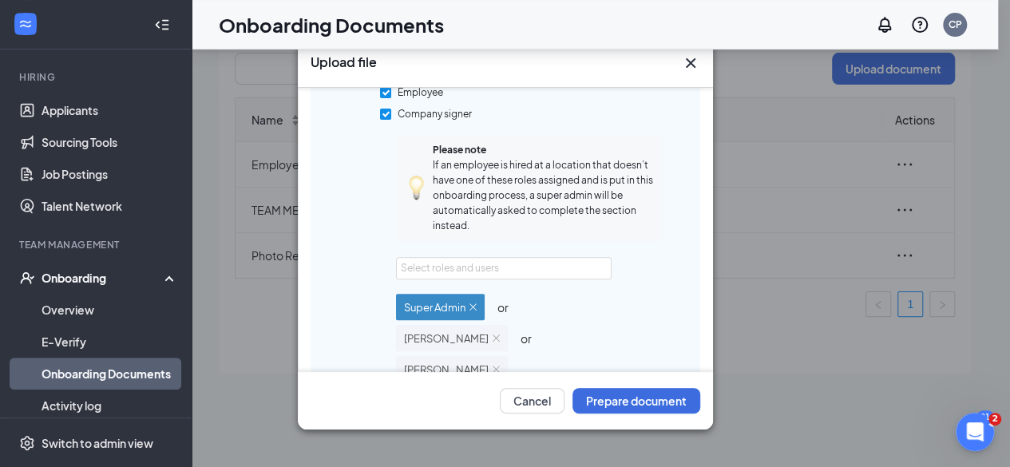
scroll to position [394, 0]
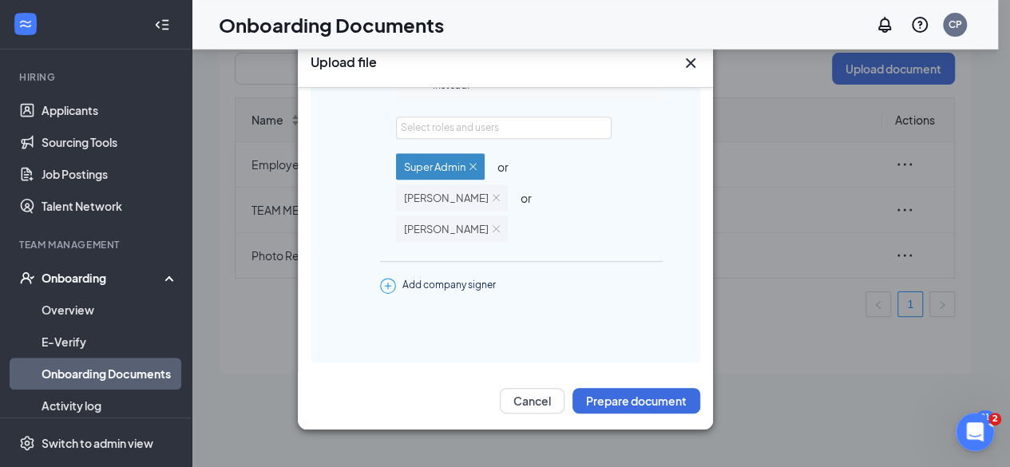
click at [688, 62] on icon "Cross" at bounding box center [690, 62] width 19 height 19
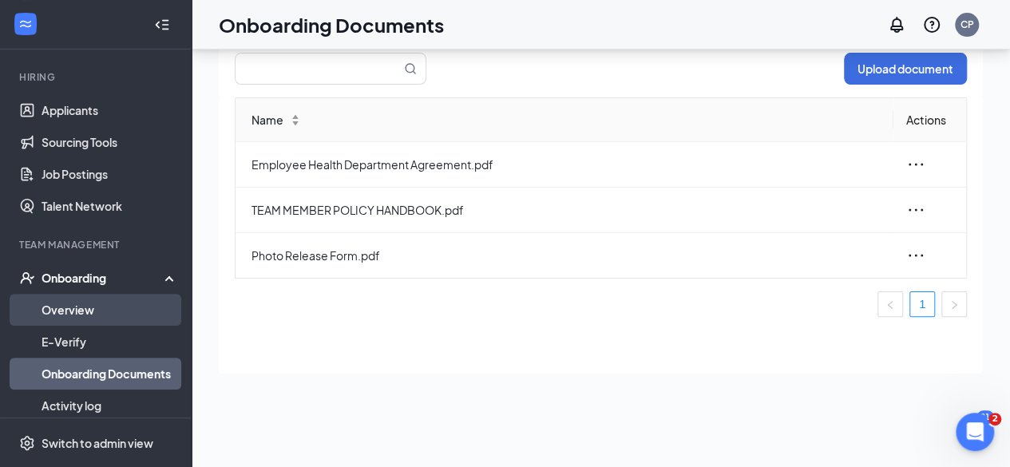
click at [88, 315] on link "Overview" at bounding box center [110, 310] width 137 height 32
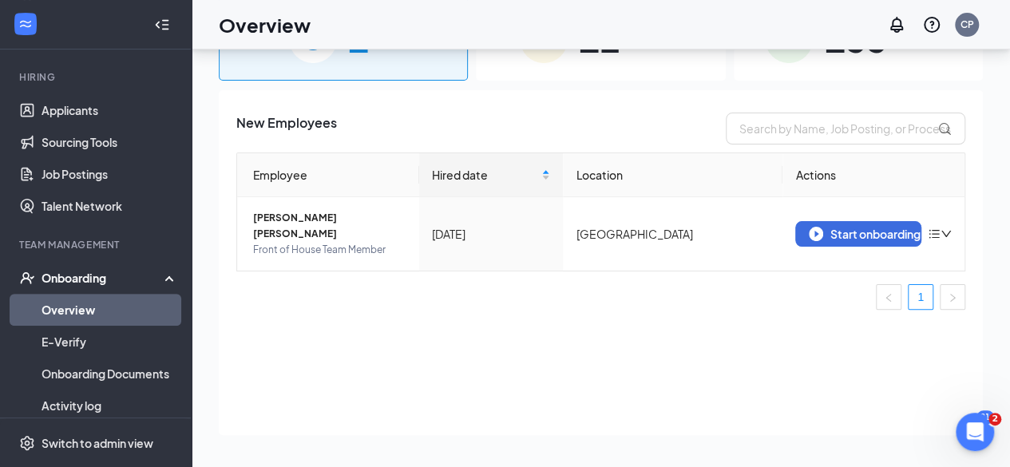
click at [608, 350] on div "New Employees Employee Hired date Location Actions Arely Al Castillo Dominguez …" at bounding box center [601, 262] width 764 height 345
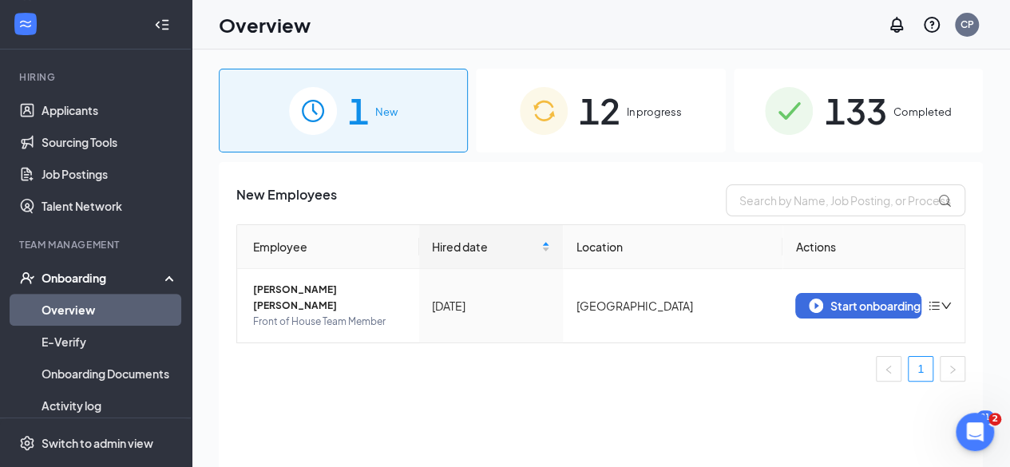
click at [614, 109] on span "12" at bounding box center [600, 110] width 42 height 55
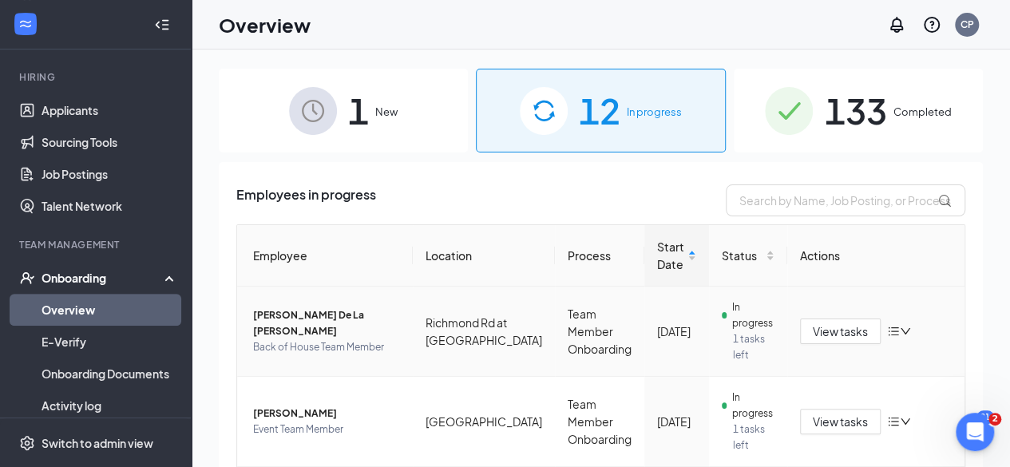
scroll to position [821, 0]
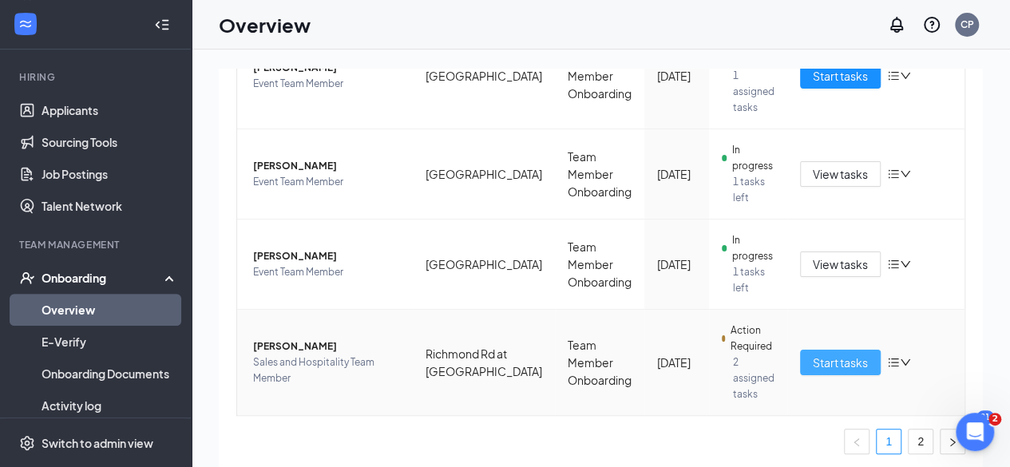
click at [827, 367] on span "Start tasks" at bounding box center [840, 363] width 55 height 18
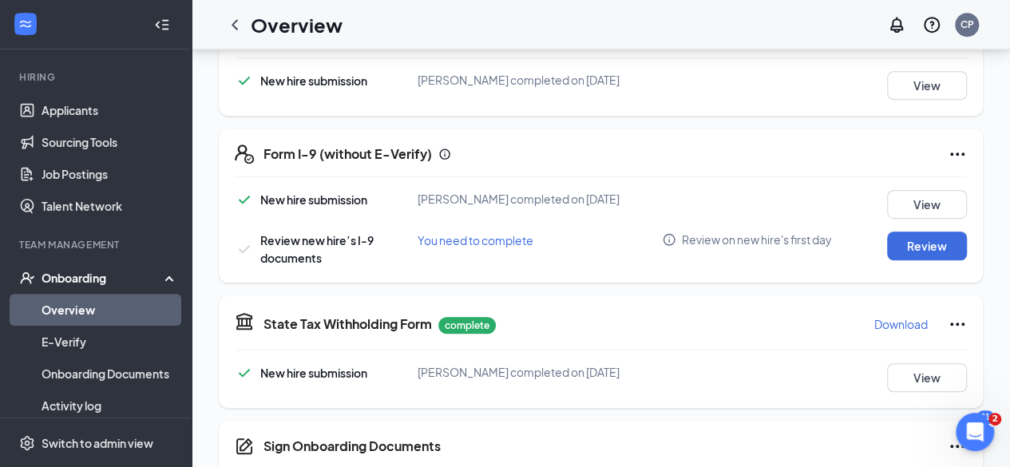
scroll to position [423, 0]
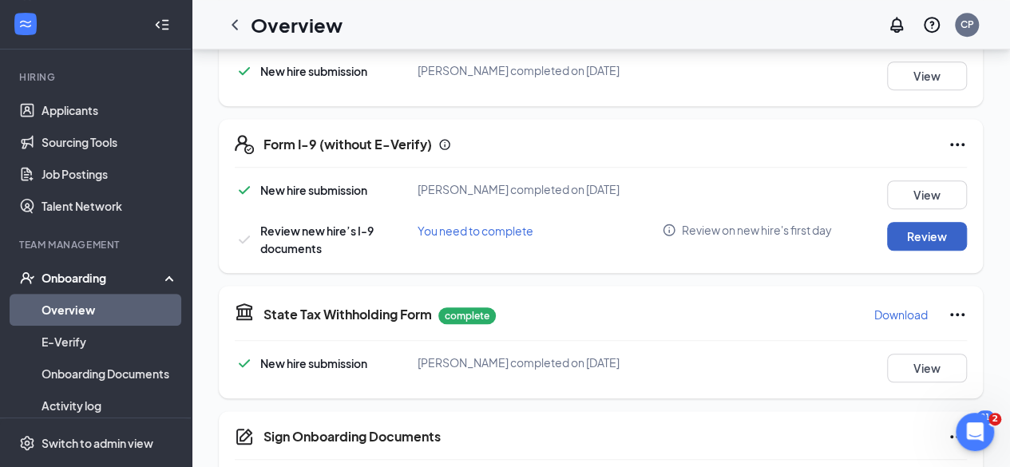
click at [910, 235] on button "Review" at bounding box center [927, 236] width 80 height 29
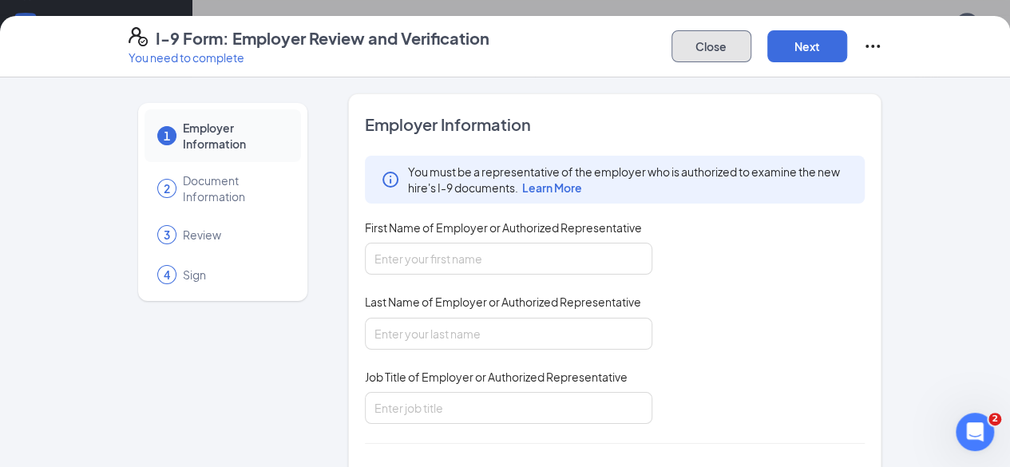
click at [751, 39] on button "Close" at bounding box center [711, 46] width 80 height 32
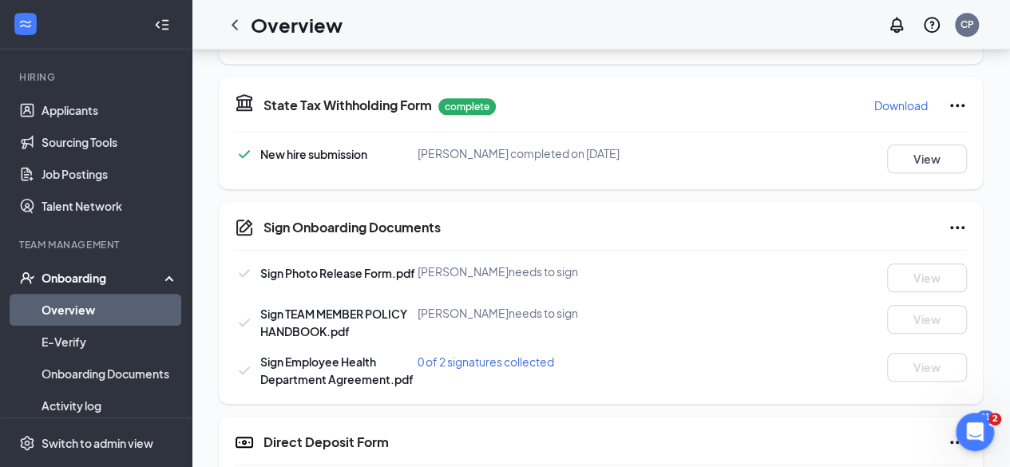
scroll to position [719, 0]
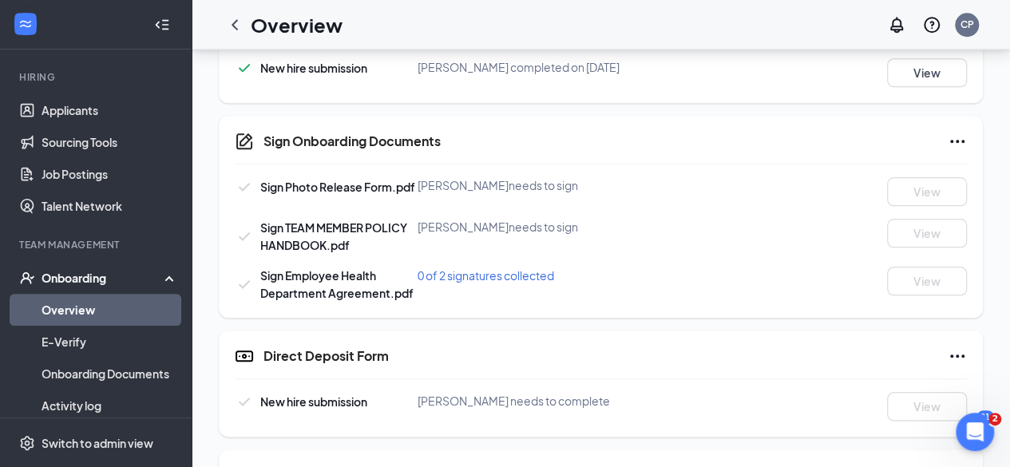
click at [489, 272] on span "0 of 2 signatures collected" at bounding box center [486, 275] width 137 height 14
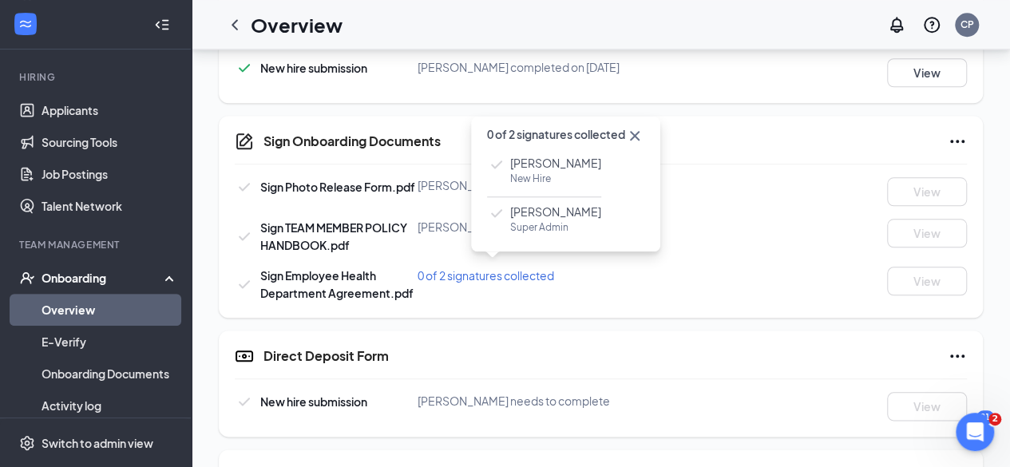
click at [640, 137] on icon "Cross" at bounding box center [634, 135] width 19 height 19
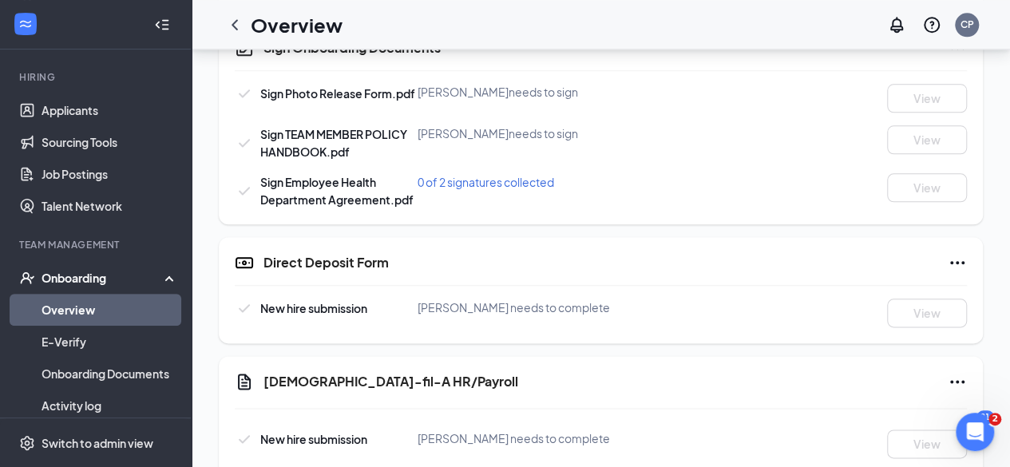
scroll to position [948, 0]
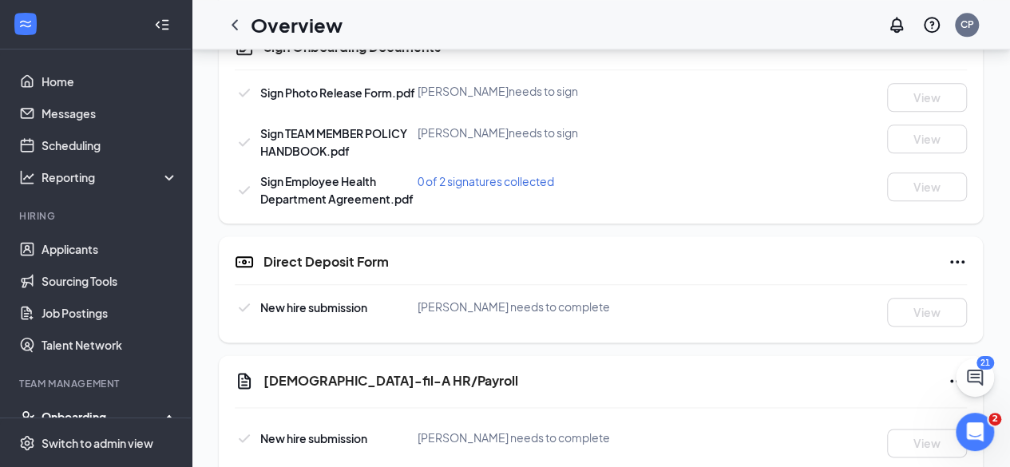
scroll to position [948, 0]
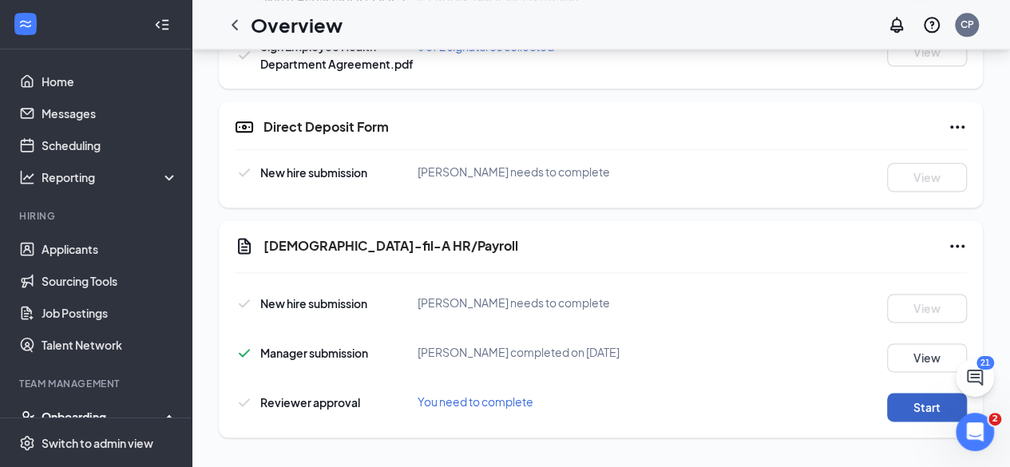
click at [911, 402] on button "Start" at bounding box center [927, 407] width 80 height 29
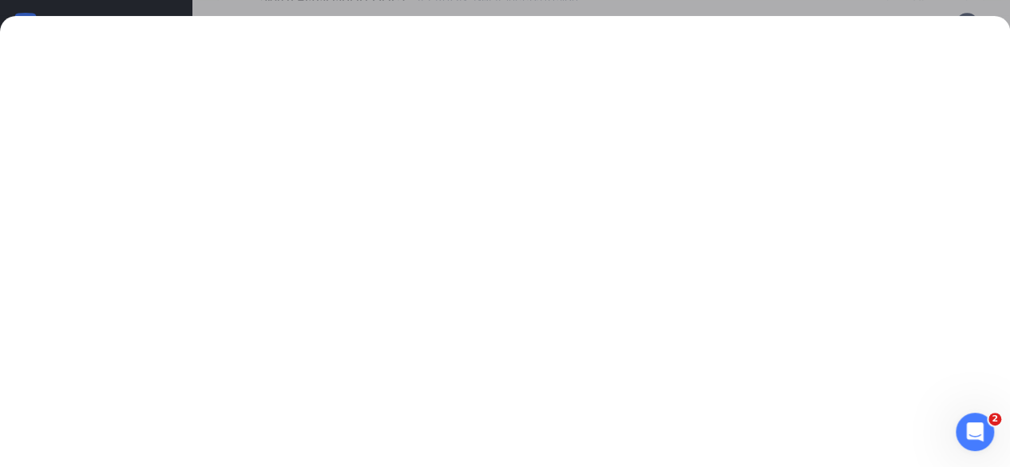
click at [962, 14] on div at bounding box center [505, 233] width 1010 height 467
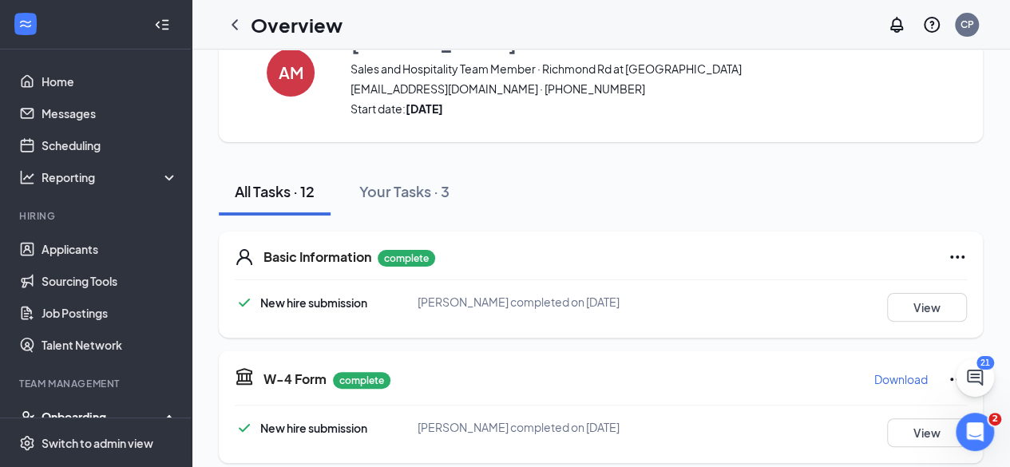
scroll to position [1, 0]
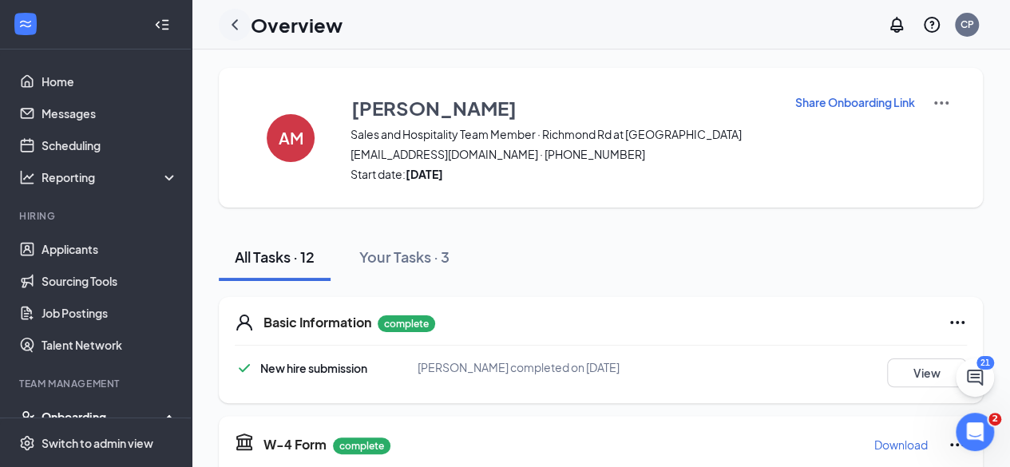
click at [230, 25] on icon "ChevronLeft" at bounding box center [234, 24] width 19 height 19
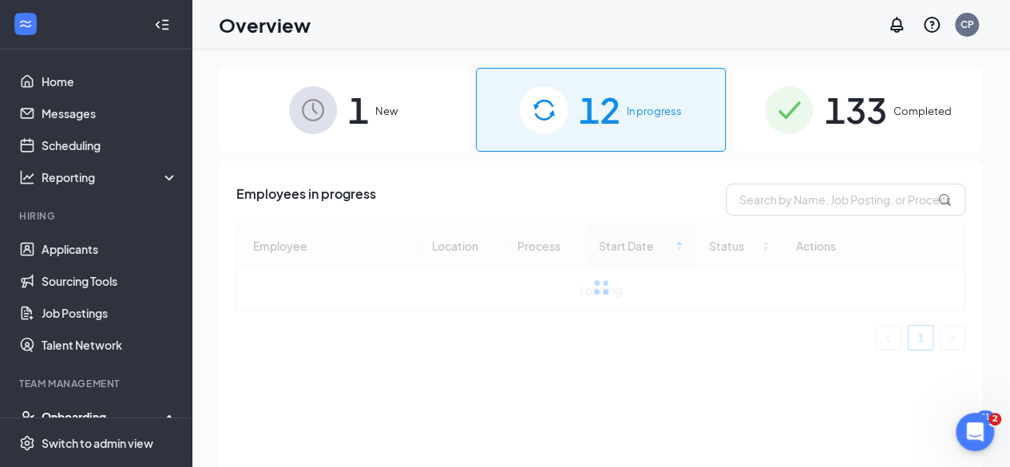
click at [601, 117] on span "12" at bounding box center [600, 109] width 42 height 55
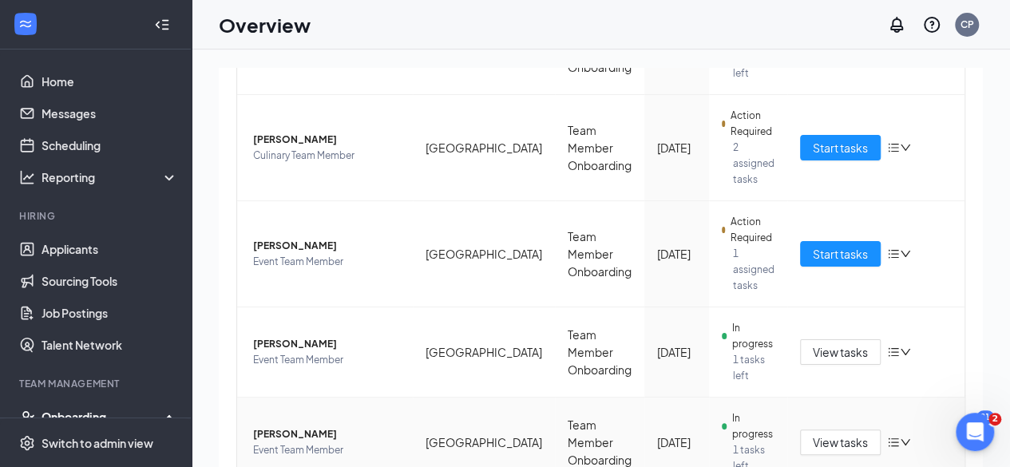
scroll to position [821, 0]
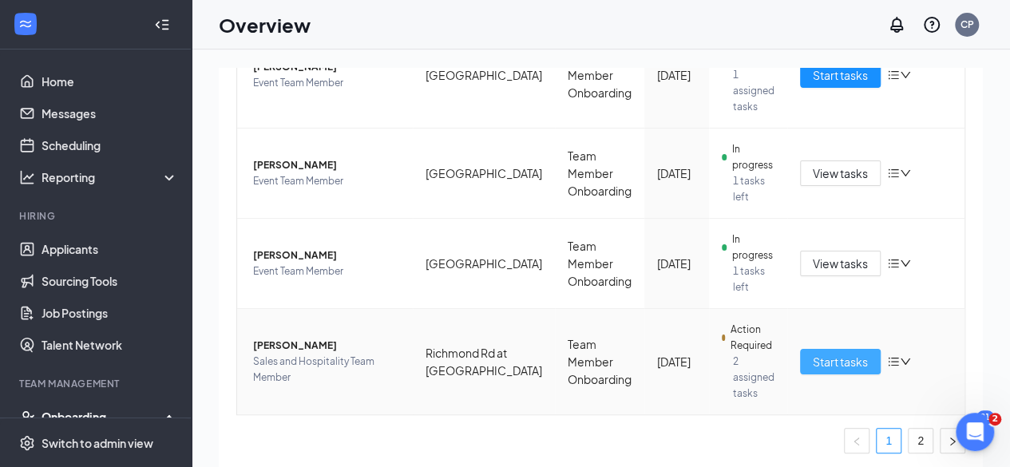
click at [835, 362] on span "Start tasks" at bounding box center [840, 362] width 55 height 18
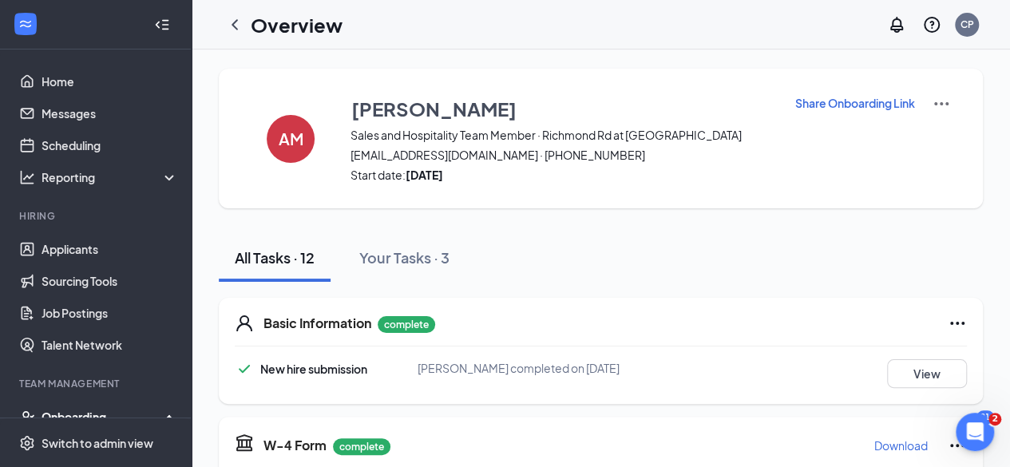
click at [853, 100] on p "Share Onboarding Link" at bounding box center [855, 103] width 120 height 16
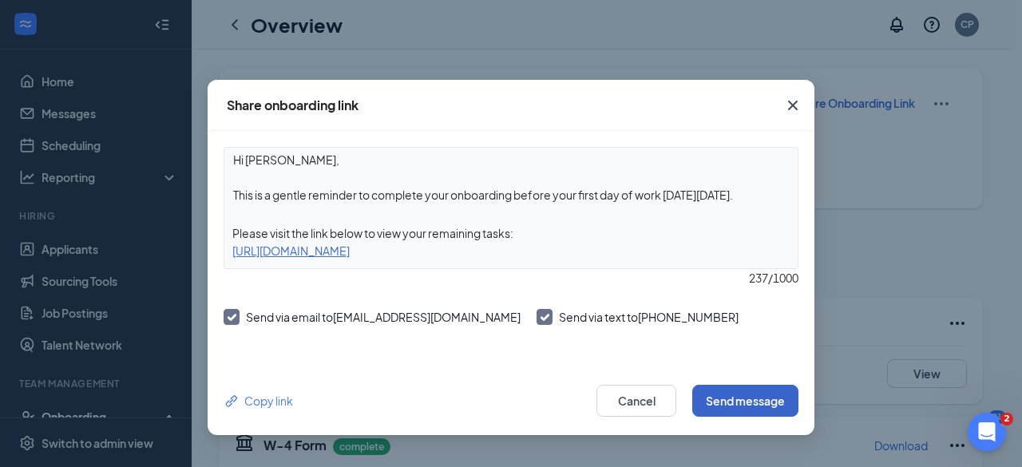
click at [751, 393] on button "Send message" at bounding box center [745, 401] width 106 height 32
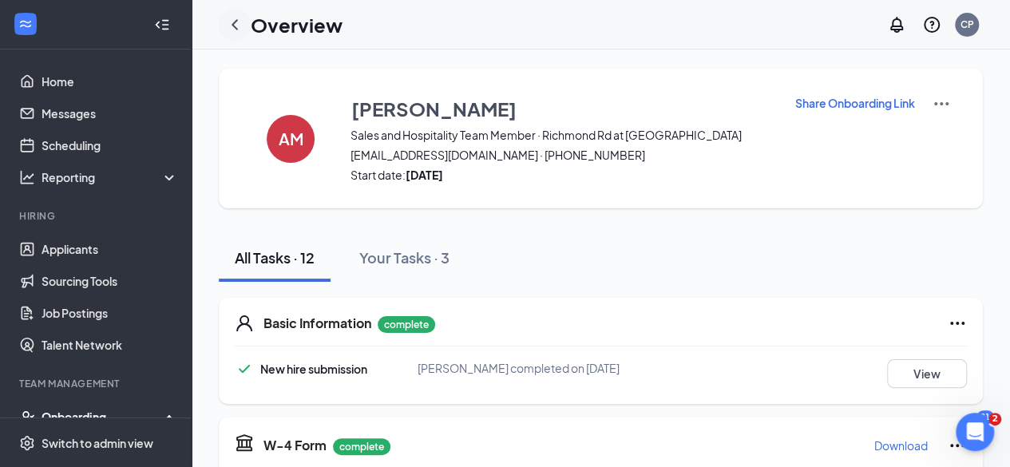
click at [235, 26] on icon "ChevronLeft" at bounding box center [235, 24] width 6 height 10
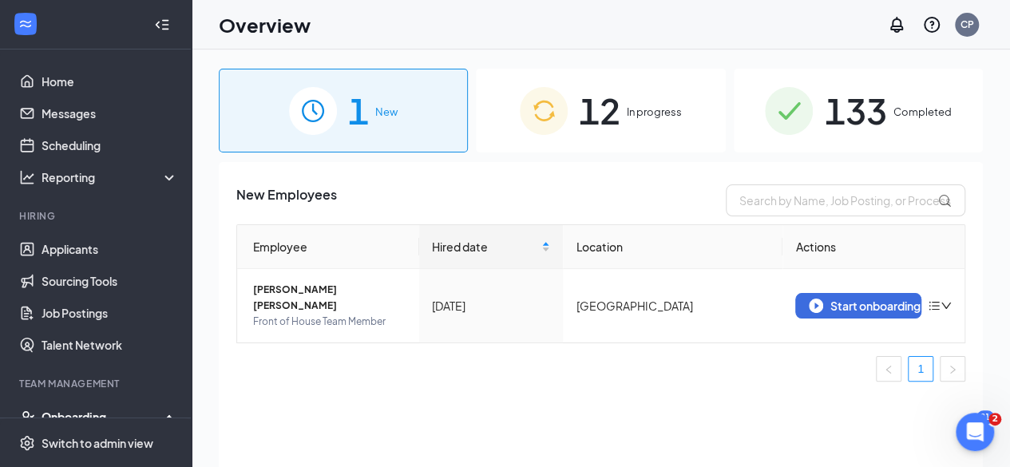
click at [615, 95] on span "12" at bounding box center [600, 110] width 42 height 55
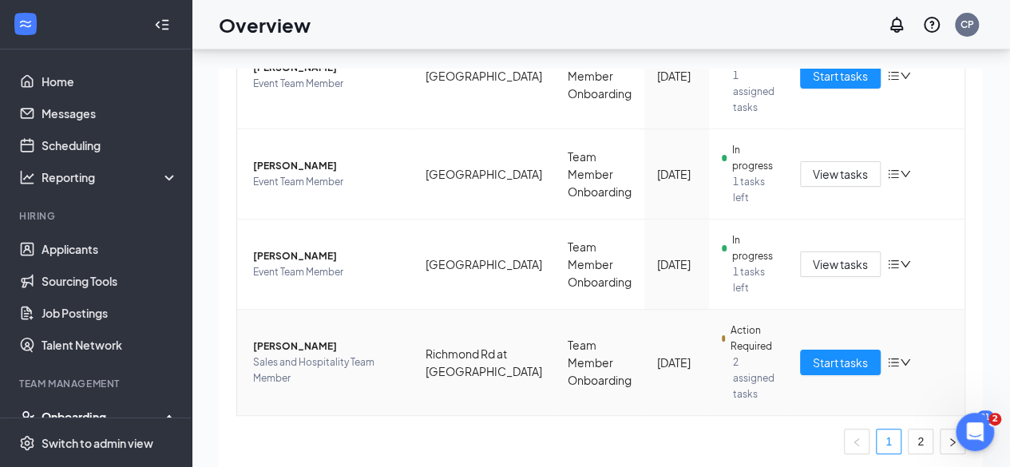
scroll to position [72, 0]
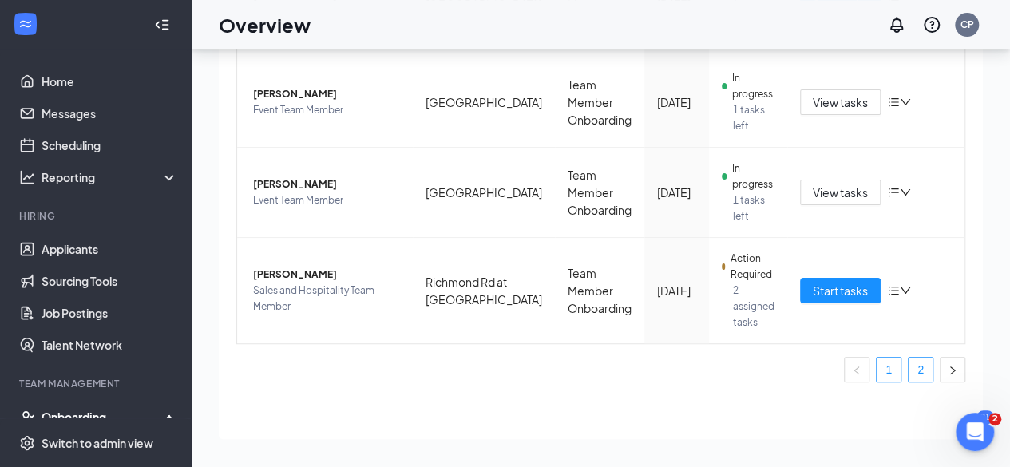
click at [909, 358] on link "2" at bounding box center [921, 370] width 24 height 24
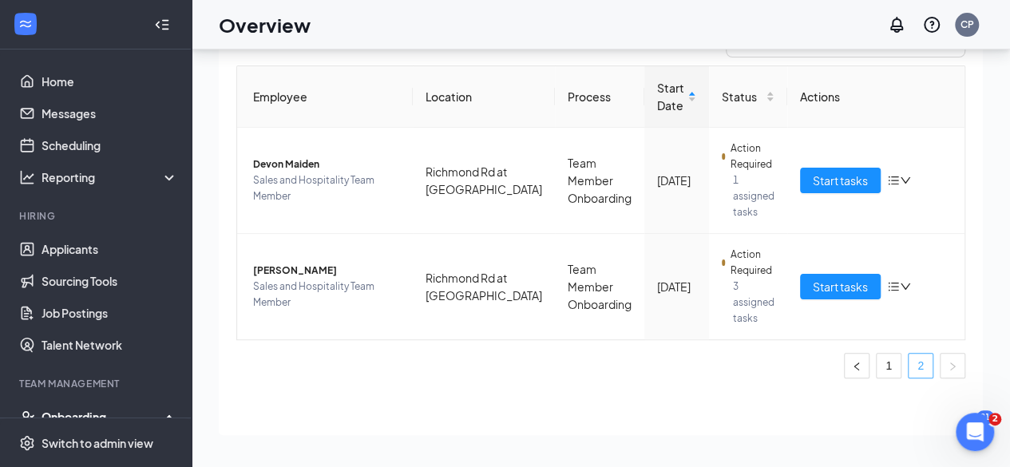
scroll to position [85, 0]
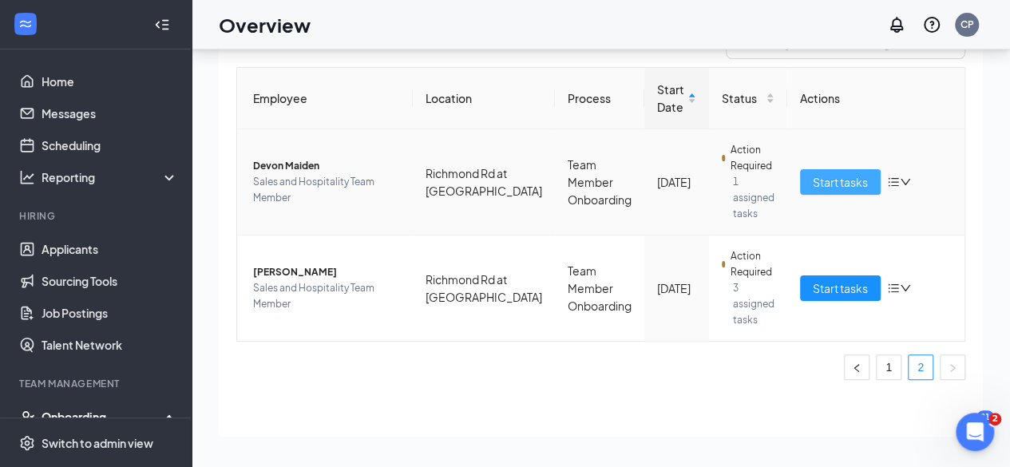
click at [813, 175] on span "Start tasks" at bounding box center [840, 182] width 55 height 18
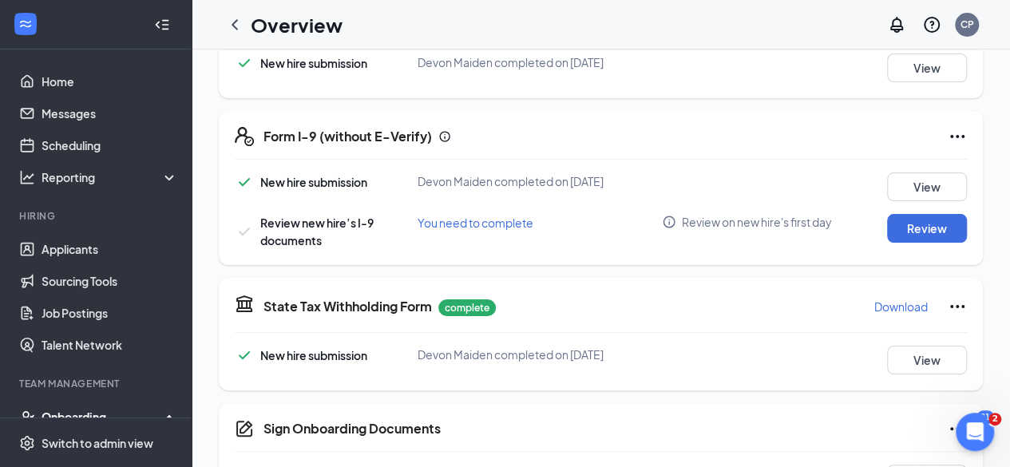
scroll to position [432, 0]
click at [897, 228] on button "Review" at bounding box center [927, 227] width 80 height 29
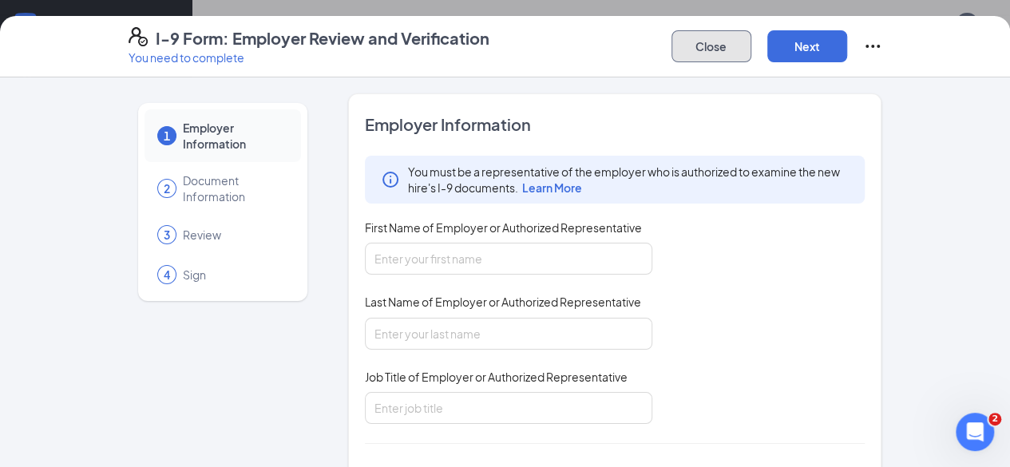
click at [751, 49] on button "Close" at bounding box center [711, 46] width 80 height 32
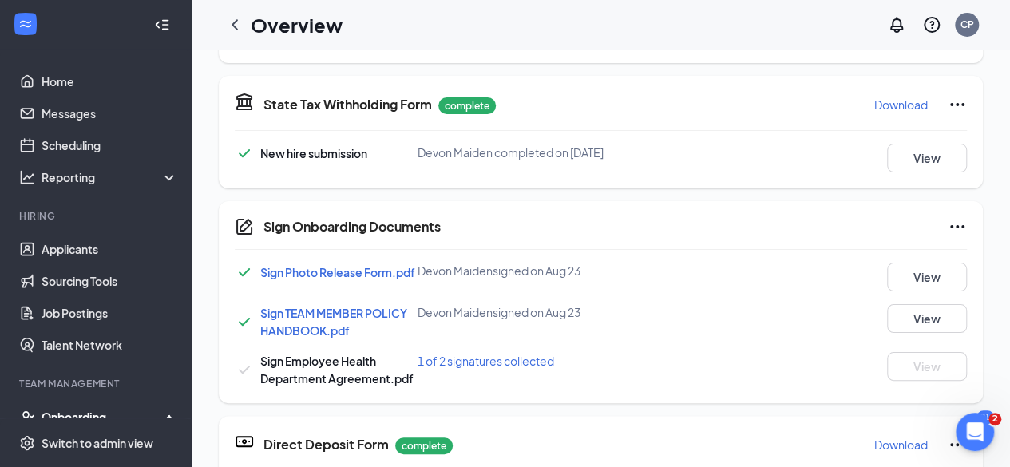
scroll to position [695, 0]
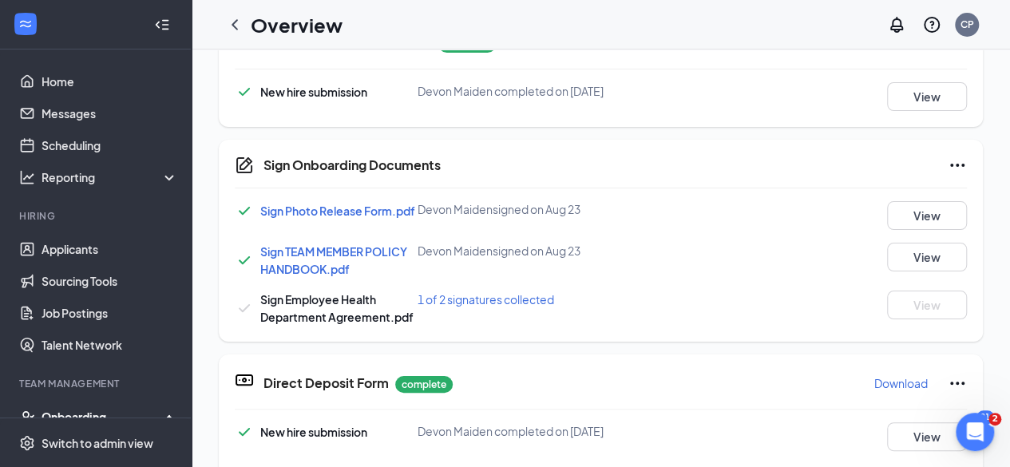
click at [493, 307] on span "1 of 2 signatures collected" at bounding box center [486, 299] width 137 height 14
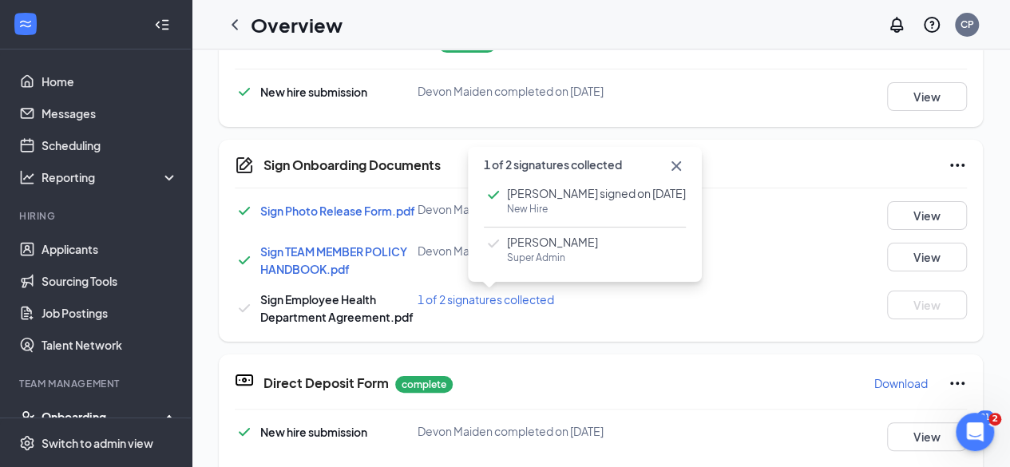
click at [667, 166] on icon "Cross" at bounding box center [676, 165] width 19 height 19
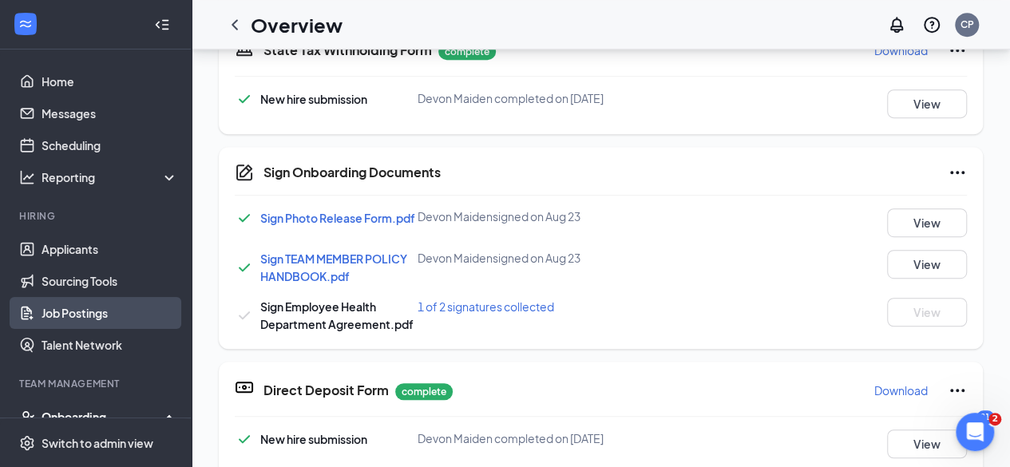
scroll to position [244, 0]
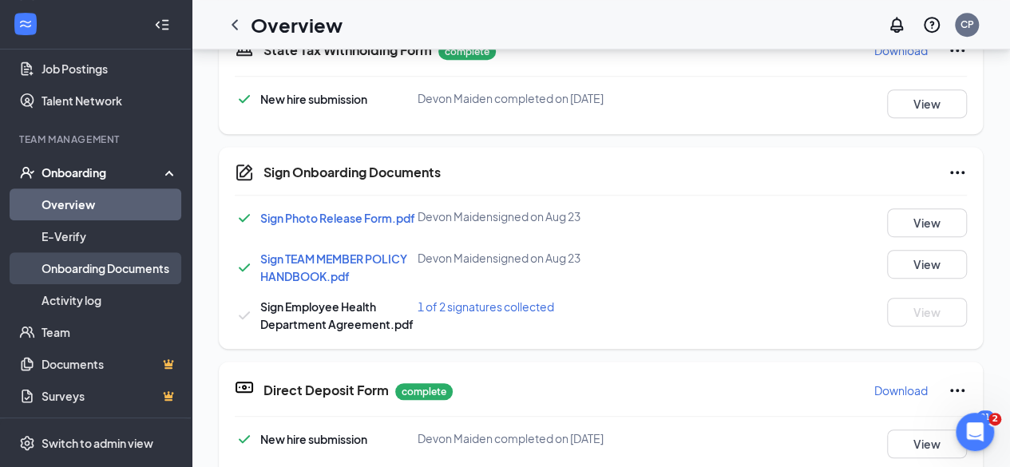
click at [105, 266] on link "Onboarding Documents" at bounding box center [110, 268] width 137 height 32
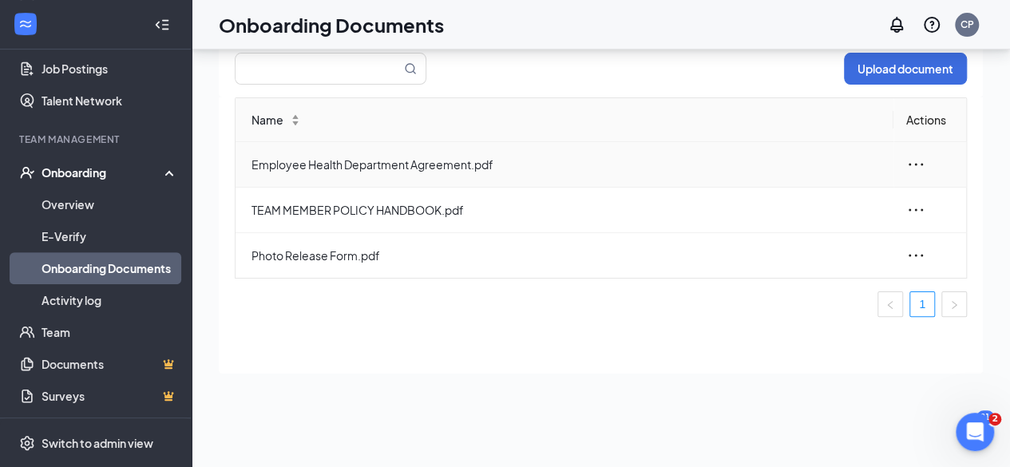
click at [909, 155] on icon "ellipsis" at bounding box center [915, 164] width 19 height 19
click at [798, 240] on div "Edit" at bounding box center [828, 235] width 172 height 19
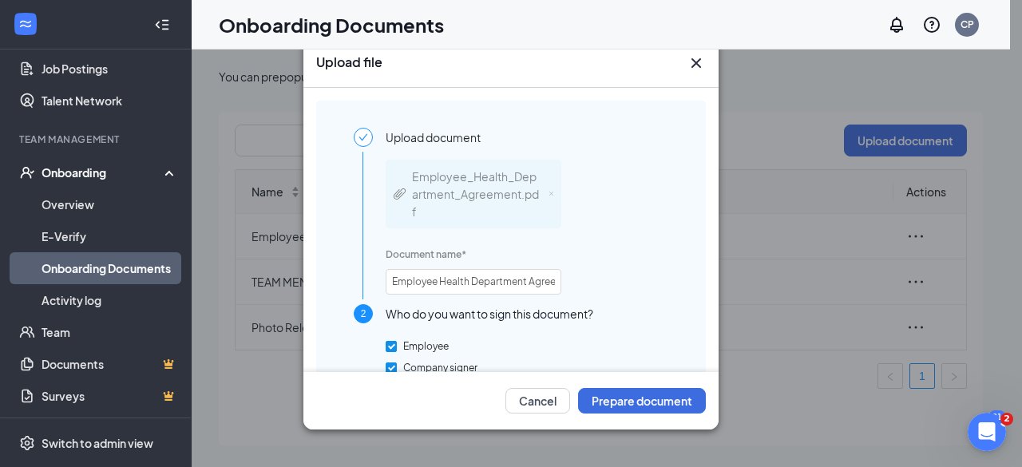
click at [694, 63] on icon "Cross" at bounding box center [696, 62] width 19 height 19
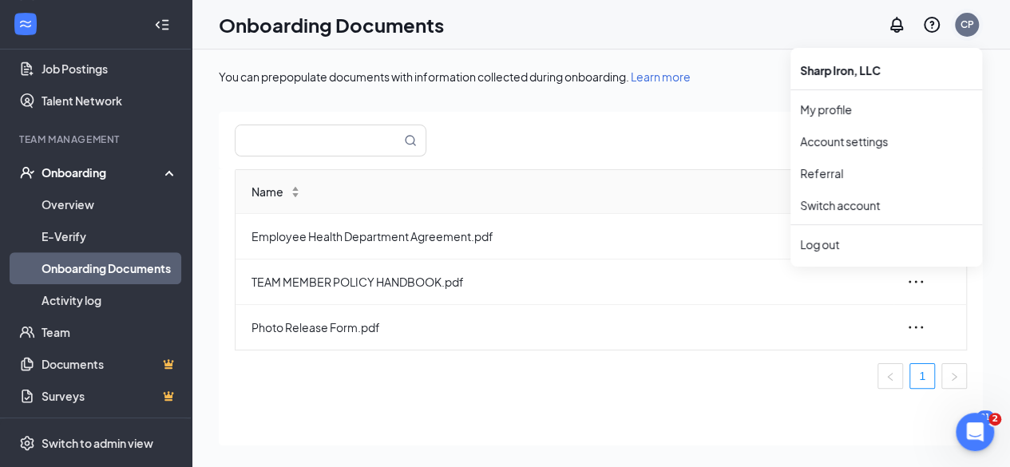
click at [952, 28] on div "CP" at bounding box center [967, 25] width 32 height 32
click at [813, 239] on div "Log out" at bounding box center [886, 244] width 172 height 16
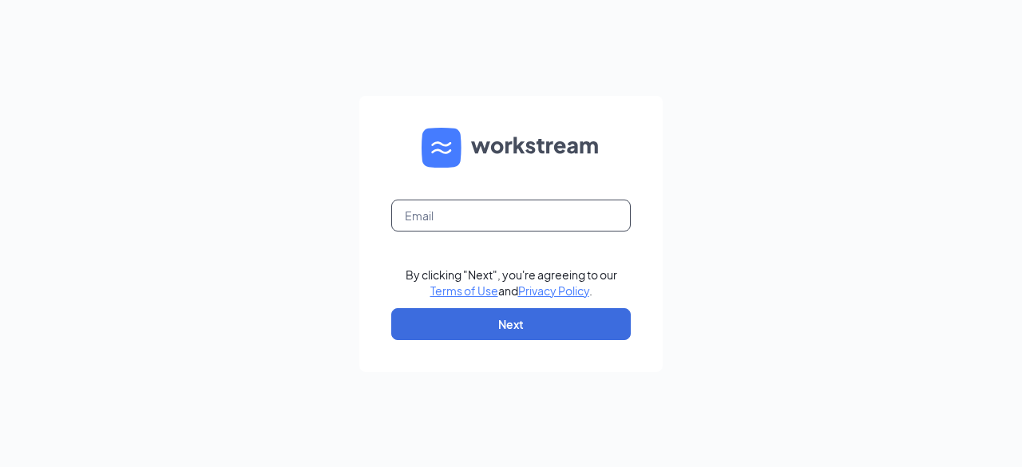
click at [460, 208] on input "text" at bounding box center [511, 216] width 240 height 32
type input "humanresources@cfaeastlex.net"
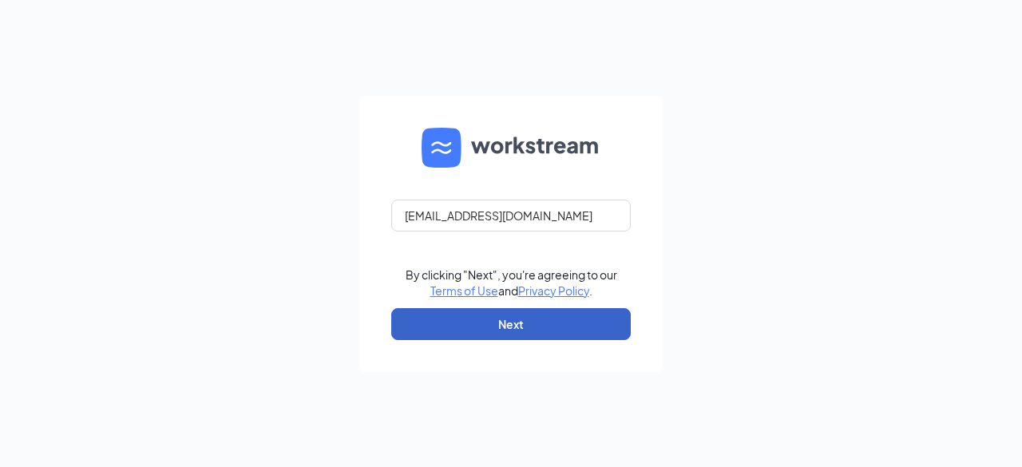
click at [538, 313] on button "Next" at bounding box center [511, 324] width 240 height 32
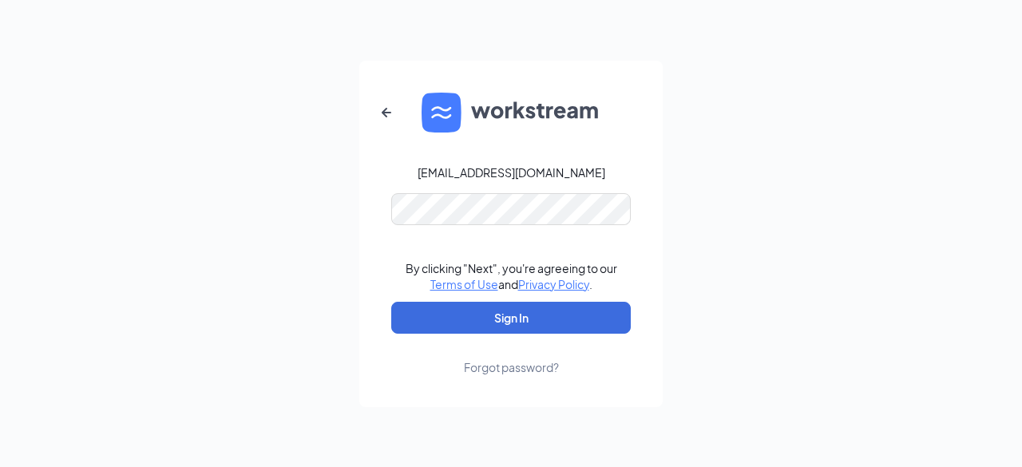
drag, startPoint x: 529, startPoint y: 263, endPoint x: 508, endPoint y: 192, distance: 73.3
click at [508, 192] on form "humanresources@cfaeastlex.net By clicking "Next", you're agreeing to our Terms …" at bounding box center [510, 234] width 303 height 346
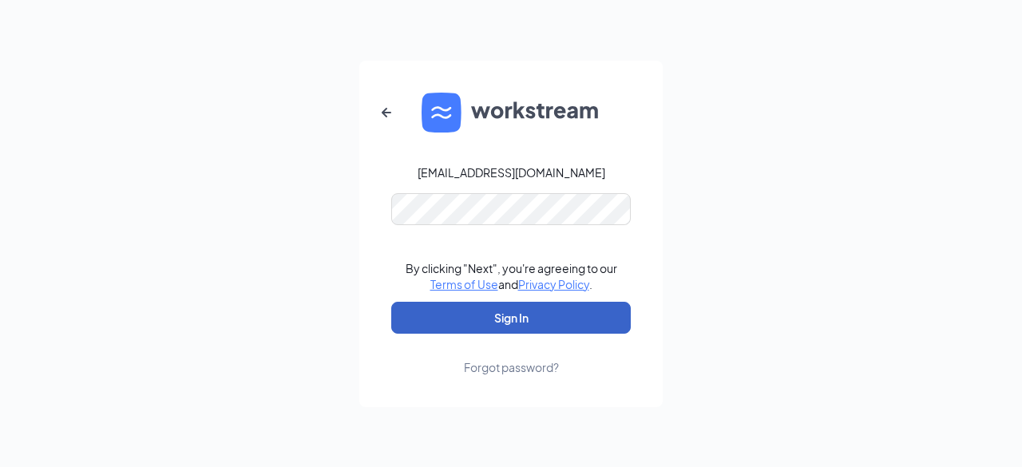
click at [515, 307] on button "Sign In" at bounding box center [511, 318] width 240 height 32
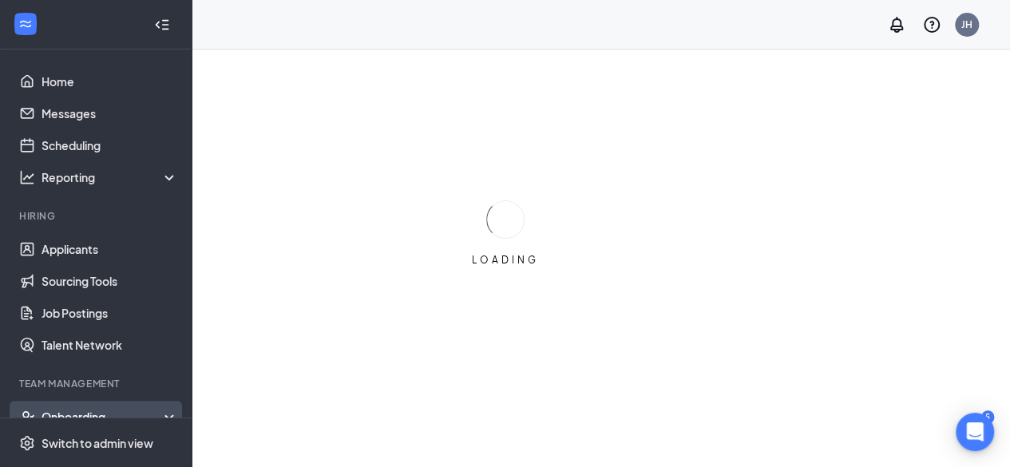
scroll to position [117, 0]
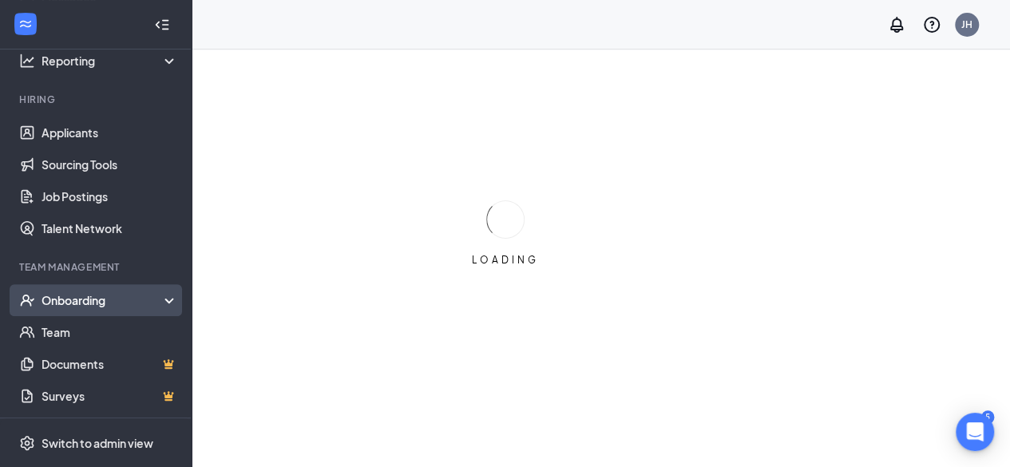
click at [103, 303] on div "Onboarding" at bounding box center [103, 300] width 123 height 16
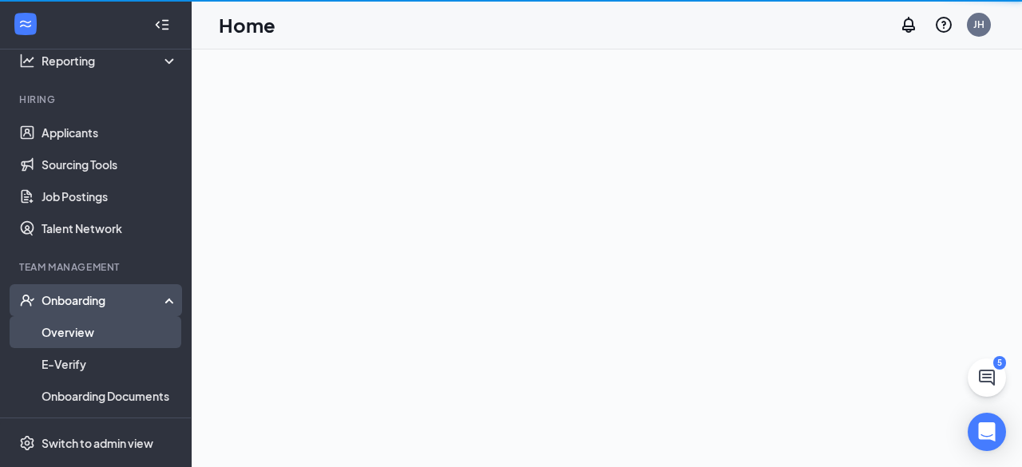
click at [89, 327] on link "Overview" at bounding box center [110, 332] width 137 height 32
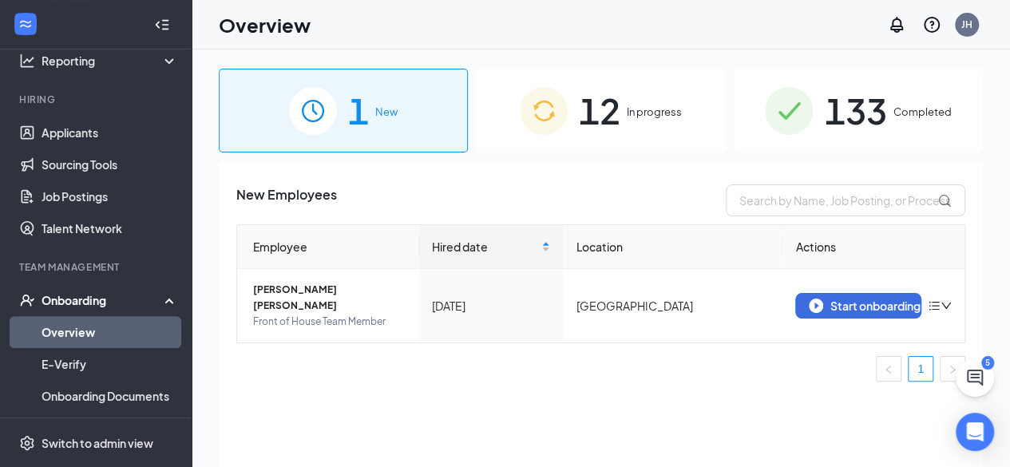
click at [600, 89] on span "12" at bounding box center [600, 110] width 42 height 55
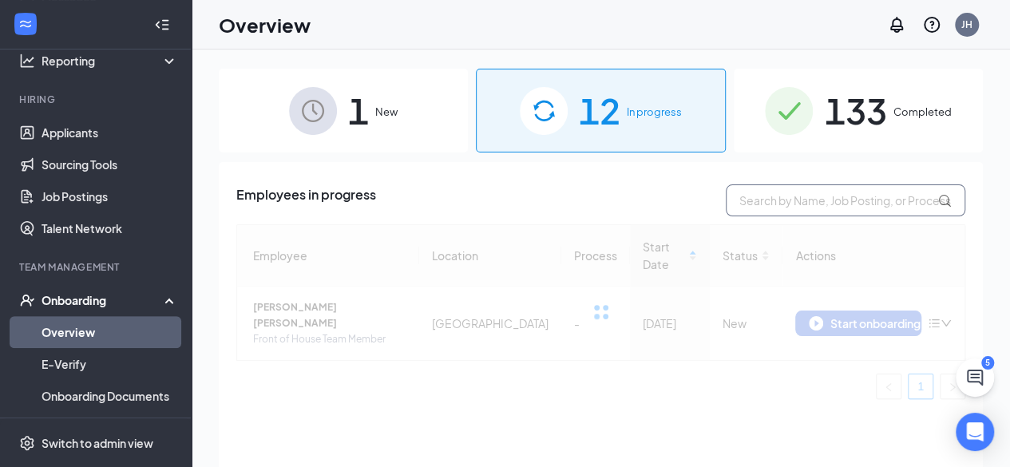
click at [810, 192] on input "text" at bounding box center [846, 200] width 240 height 32
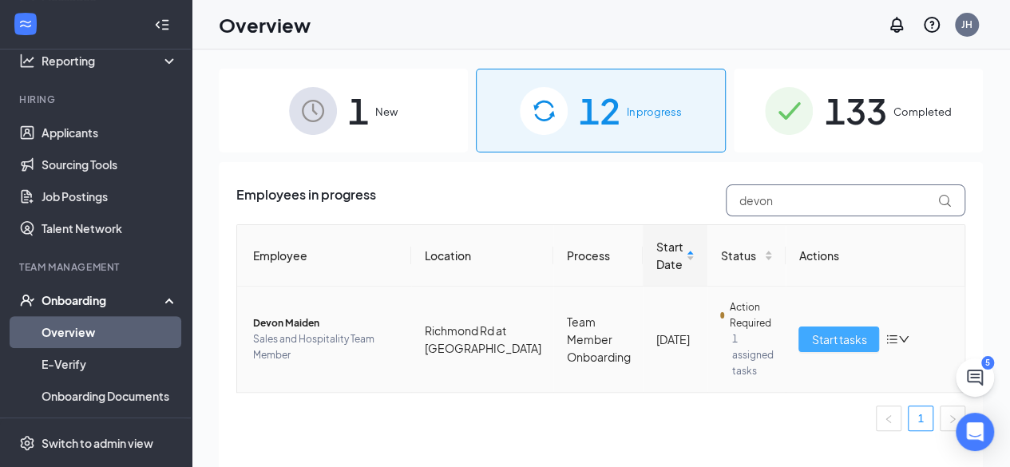
type input "devon"
click at [829, 339] on span "Start tasks" at bounding box center [838, 340] width 55 height 18
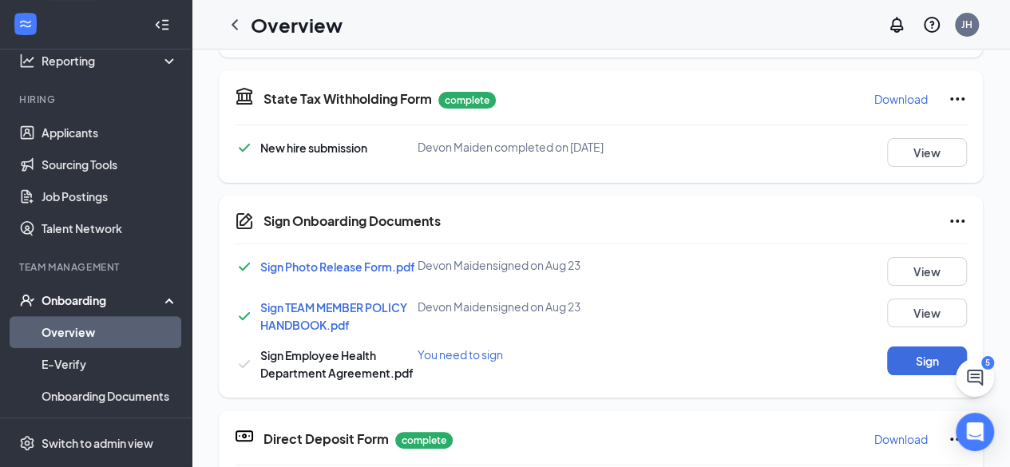
scroll to position [640, 0]
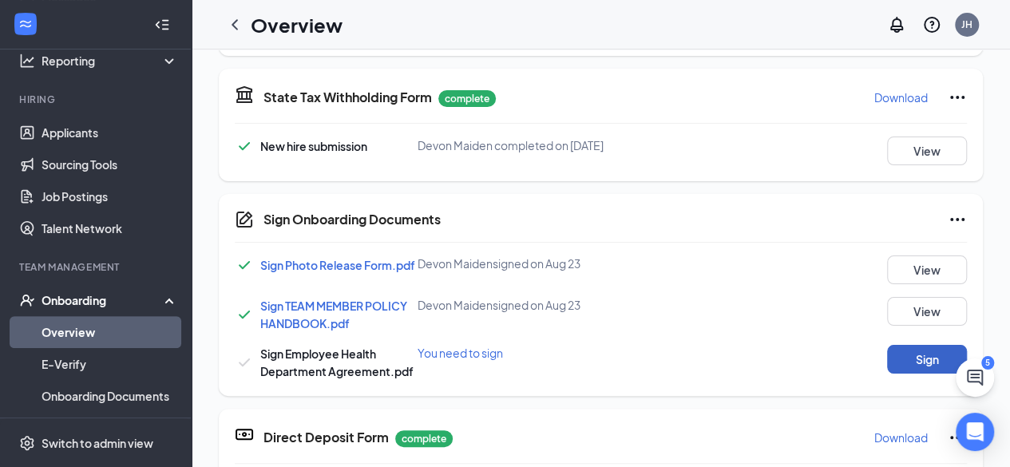
click at [913, 354] on button "Sign" at bounding box center [927, 359] width 80 height 29
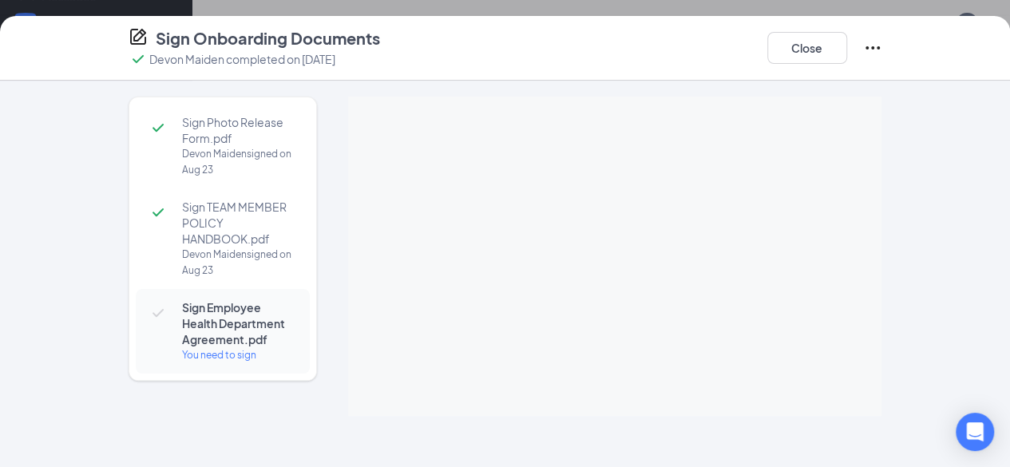
click at [655, 288] on div at bounding box center [615, 244] width 534 height 295
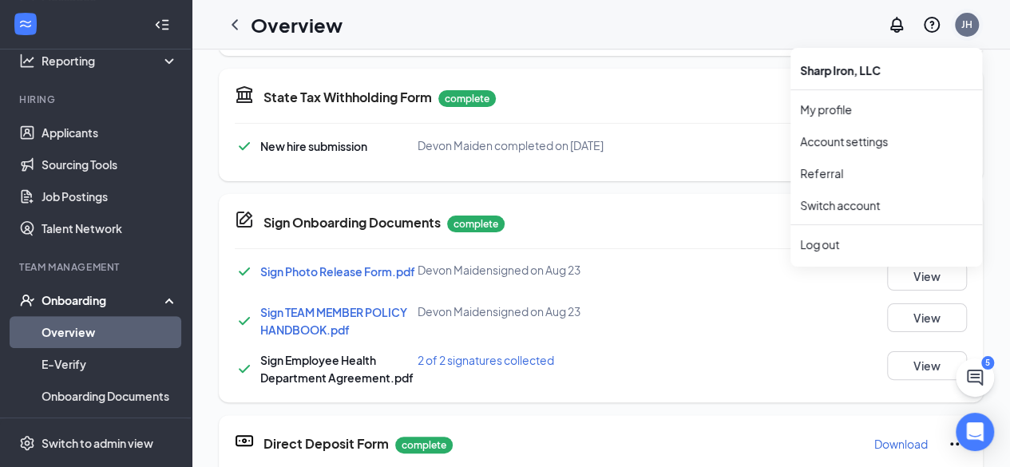
click at [972, 26] on div "JH" at bounding box center [966, 25] width 11 height 14
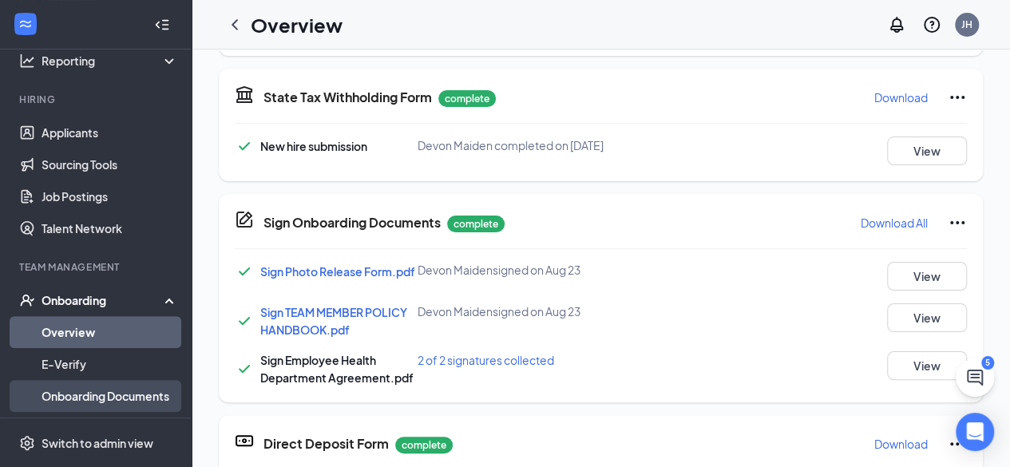
click at [99, 394] on link "Onboarding Documents" at bounding box center [110, 396] width 137 height 32
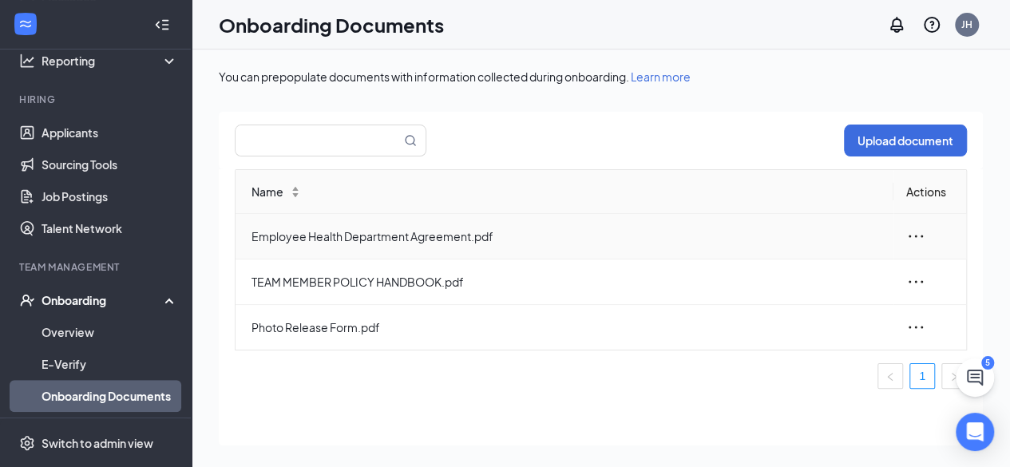
click at [918, 232] on icon "ellipsis" at bounding box center [915, 236] width 19 height 19
click at [806, 275] on div "View and download" at bounding box center [828, 272] width 172 height 19
click at [917, 236] on icon "ellipsis" at bounding box center [915, 236] width 19 height 19
click at [803, 307] on div "Edit" at bounding box center [828, 307] width 172 height 19
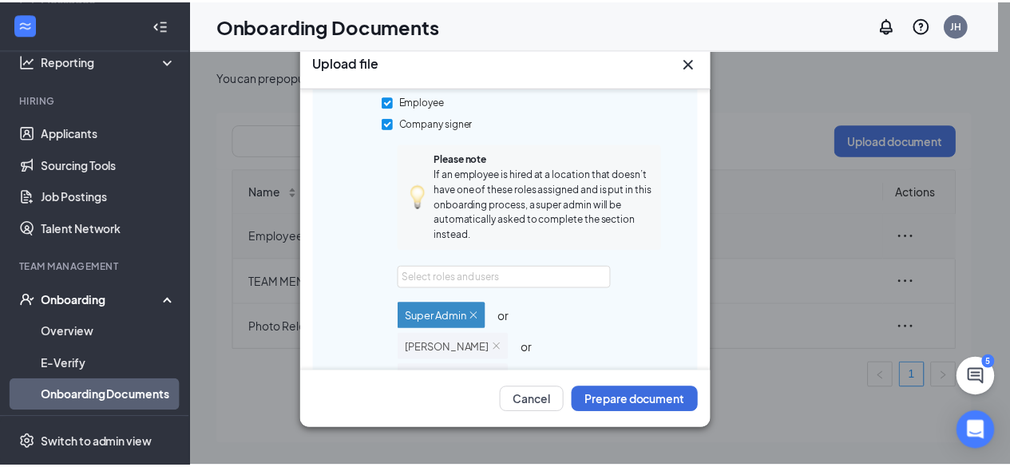
scroll to position [394, 0]
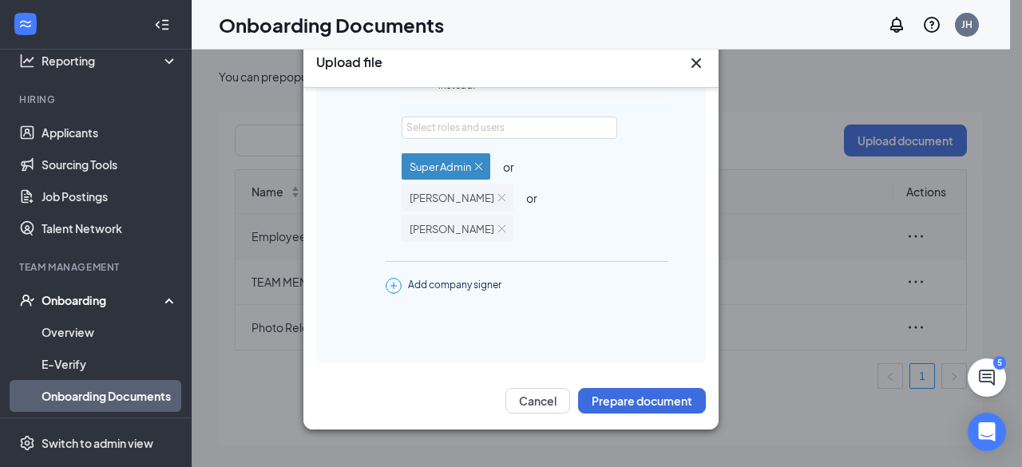
click at [699, 64] on icon "Cross" at bounding box center [696, 62] width 19 height 19
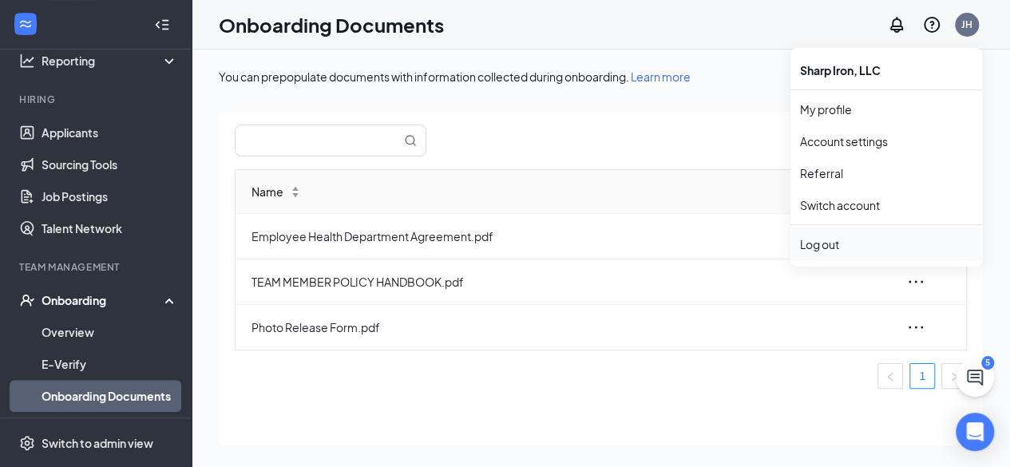
click at [824, 239] on div "Log out" at bounding box center [886, 244] width 172 height 16
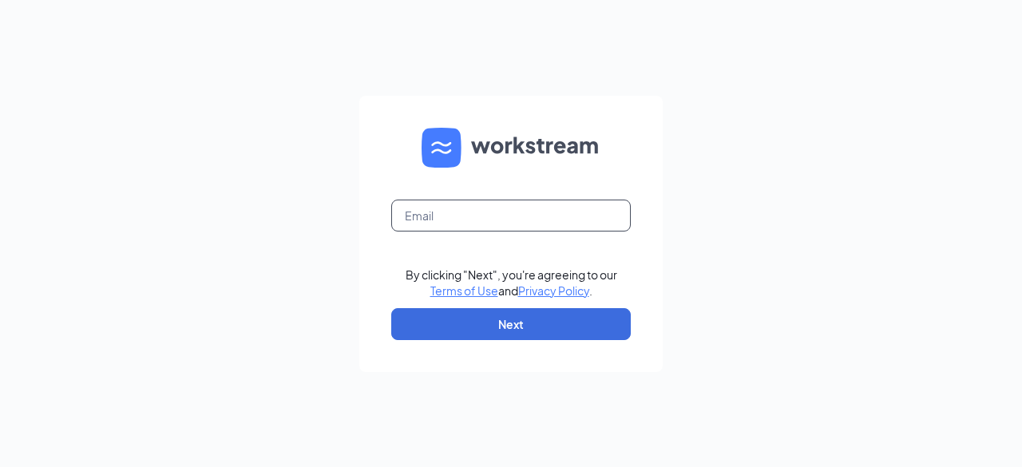
click at [489, 221] on input "text" at bounding box center [511, 216] width 240 height 32
type input "[EMAIL_ADDRESS][DOMAIN_NAME]"
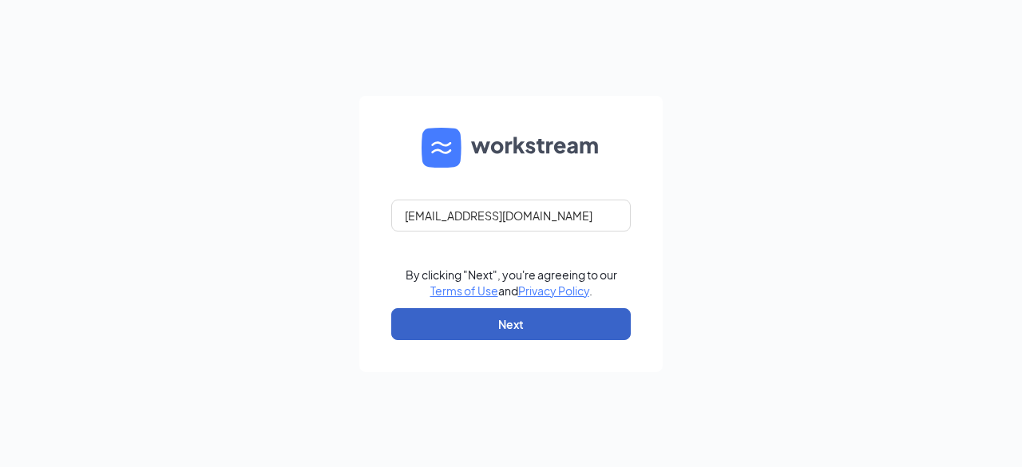
click at [497, 316] on button "Next" at bounding box center [511, 324] width 240 height 32
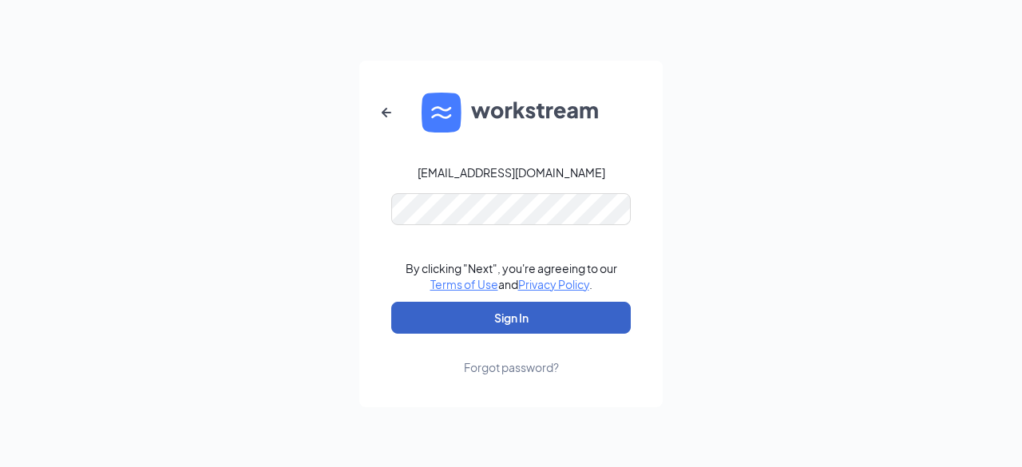
click at [517, 317] on button "Sign In" at bounding box center [511, 318] width 240 height 32
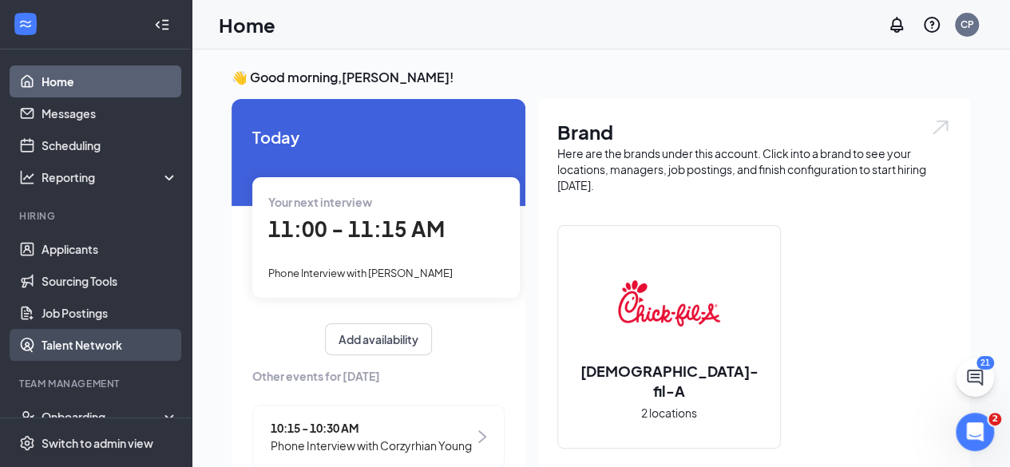
scroll to position [98, 0]
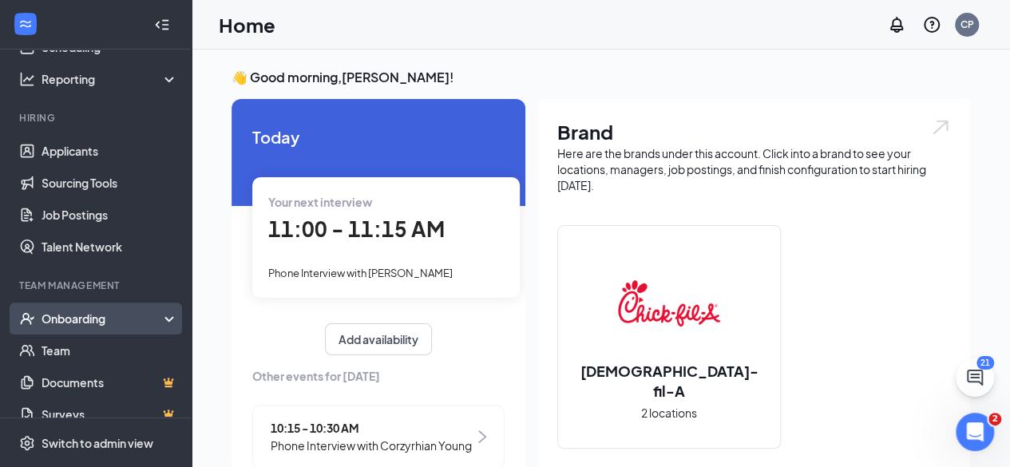
click at [148, 321] on div "Onboarding" at bounding box center [103, 319] width 123 height 16
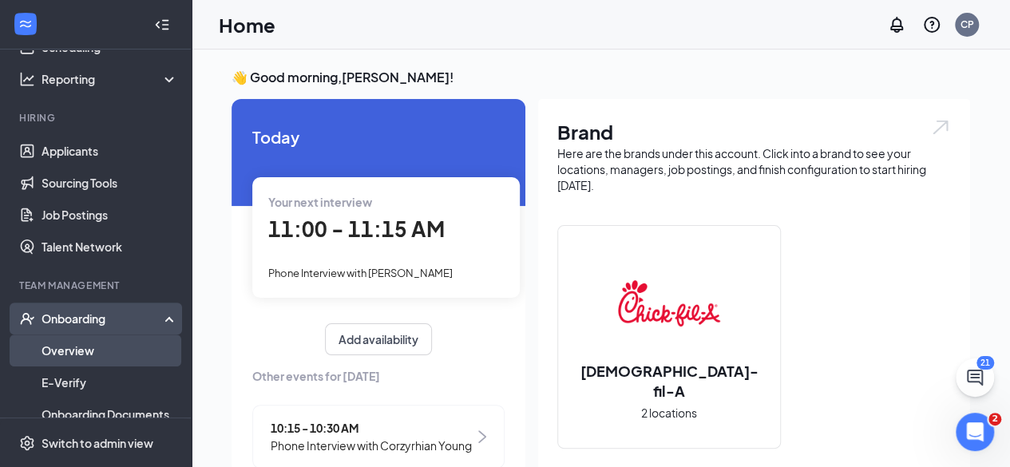
click at [113, 350] on link "Overview" at bounding box center [110, 351] width 137 height 32
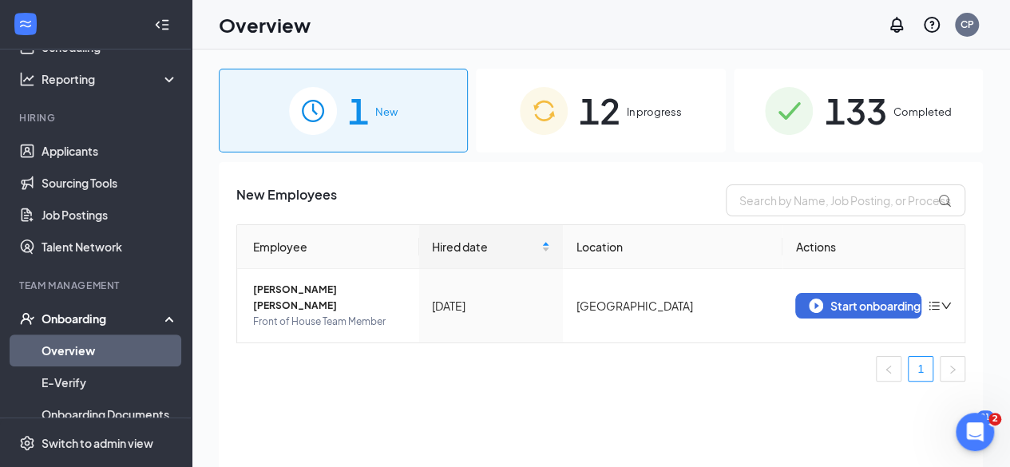
click at [620, 105] on div "12 In progress" at bounding box center [600, 111] width 249 height 84
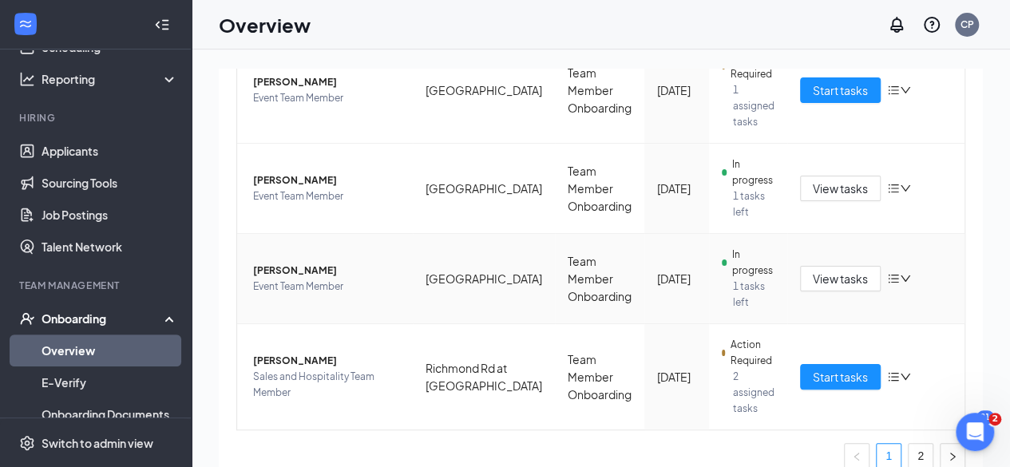
scroll to position [821, 0]
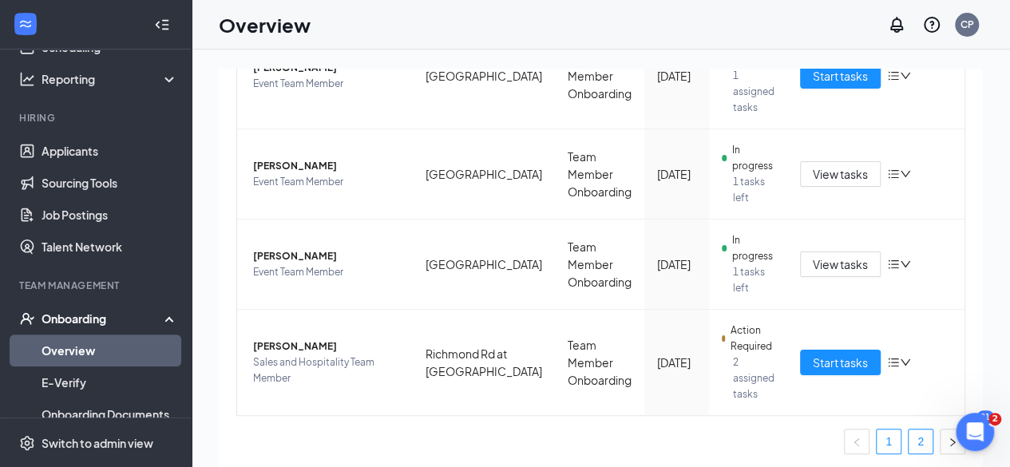
click at [913, 438] on link "2" at bounding box center [921, 442] width 24 height 24
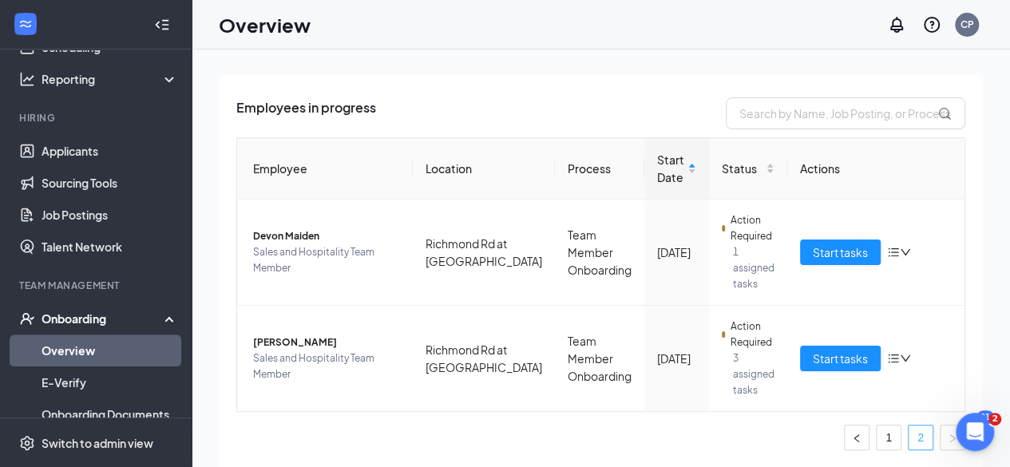
scroll to position [85, 0]
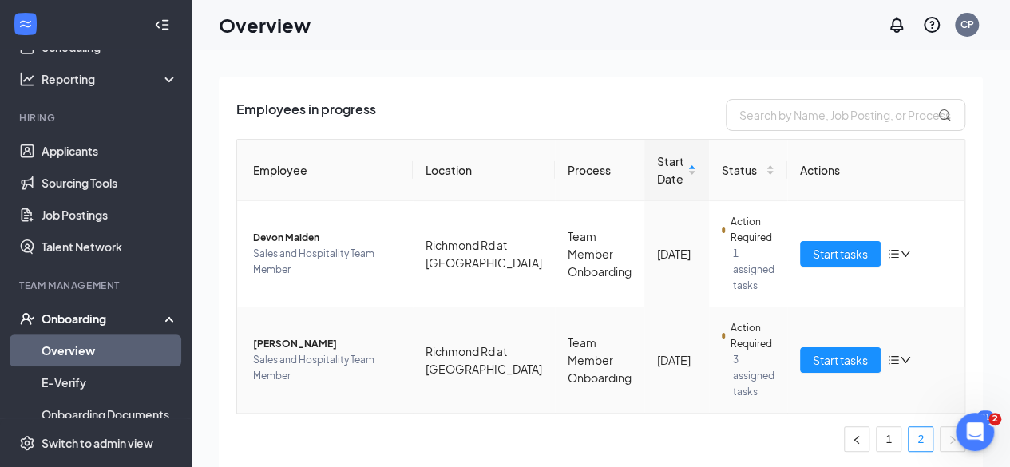
click at [829, 373] on td "Start tasks" at bounding box center [875, 359] width 177 height 105
click at [827, 367] on span "Start tasks" at bounding box center [840, 360] width 55 height 18
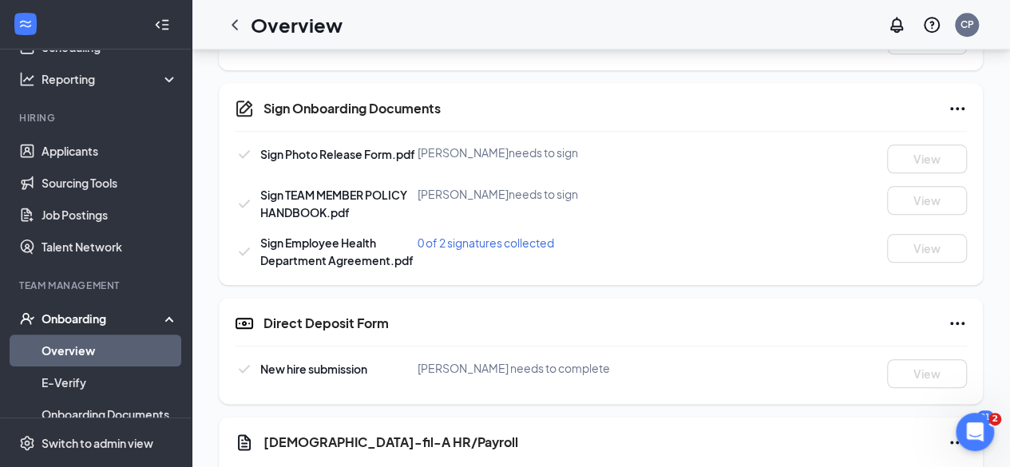
scroll to position [935, 0]
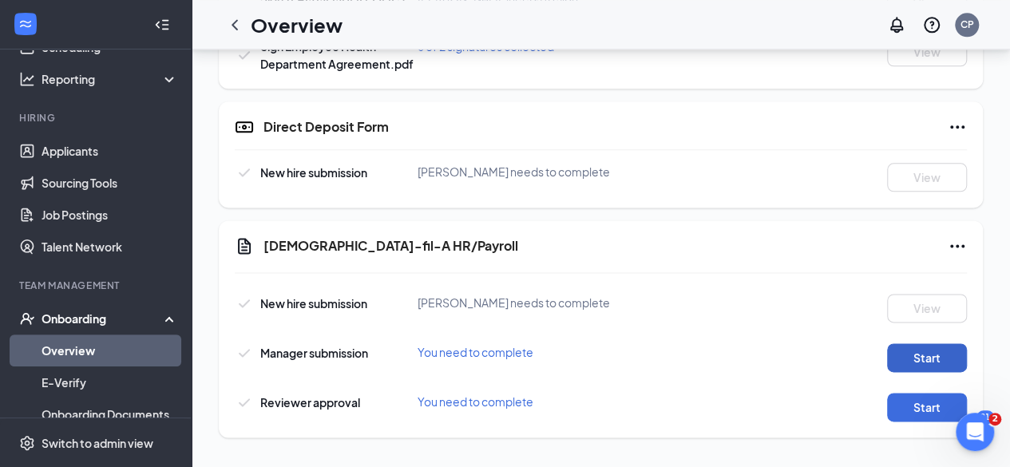
click at [913, 357] on button "Start" at bounding box center [927, 357] width 80 height 29
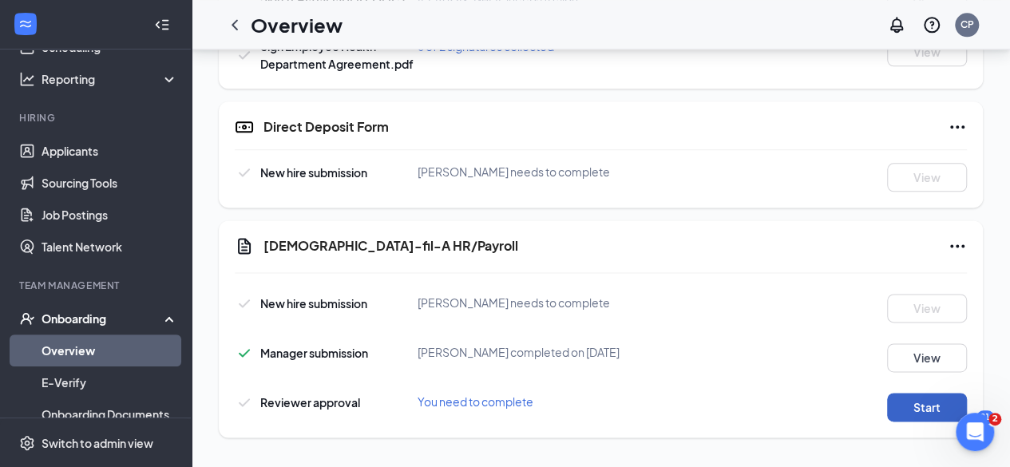
click at [924, 406] on button "Start" at bounding box center [927, 407] width 80 height 29
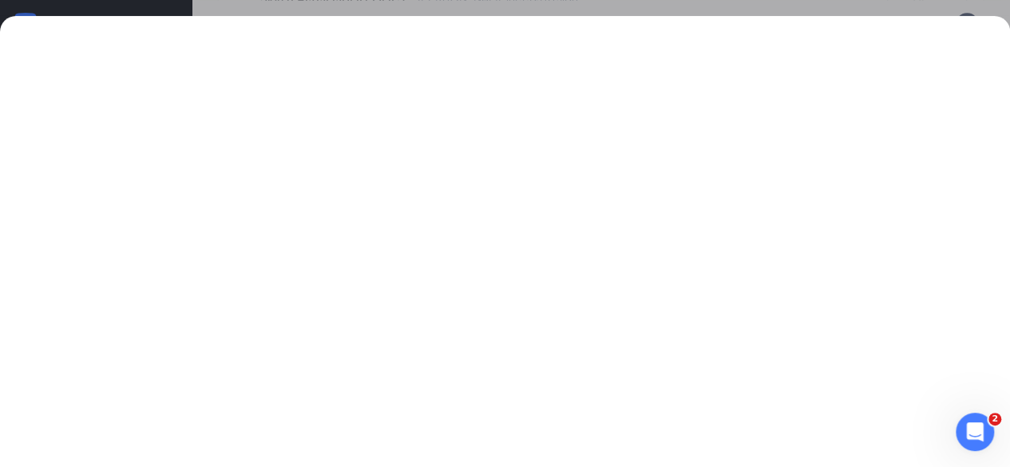
click at [956, 2] on div at bounding box center [505, 233] width 1010 height 467
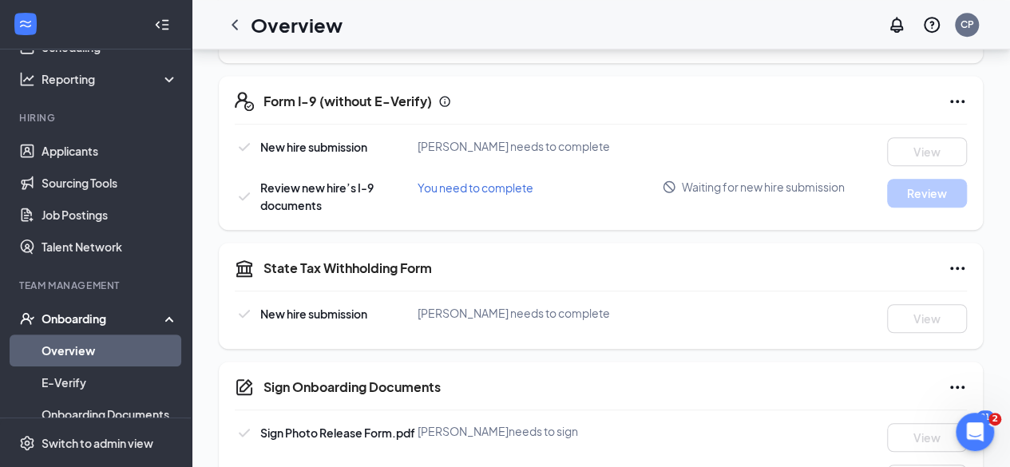
scroll to position [0, 0]
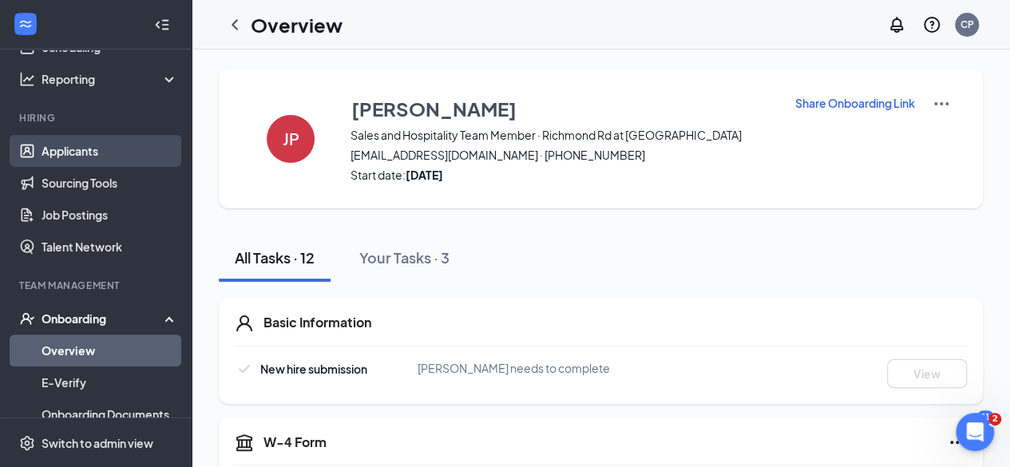
click at [79, 148] on link "Applicants" at bounding box center [110, 151] width 137 height 32
